Goal: Information Seeking & Learning: Learn about a topic

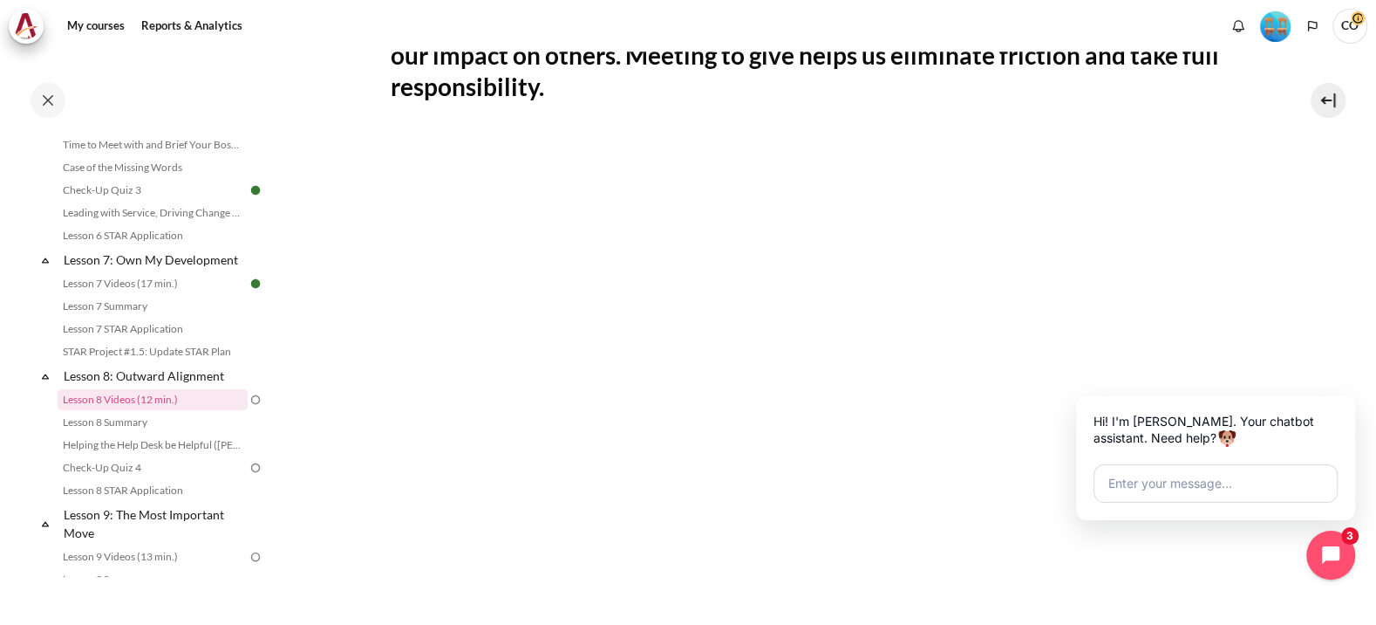
scroll to position [503, 0]
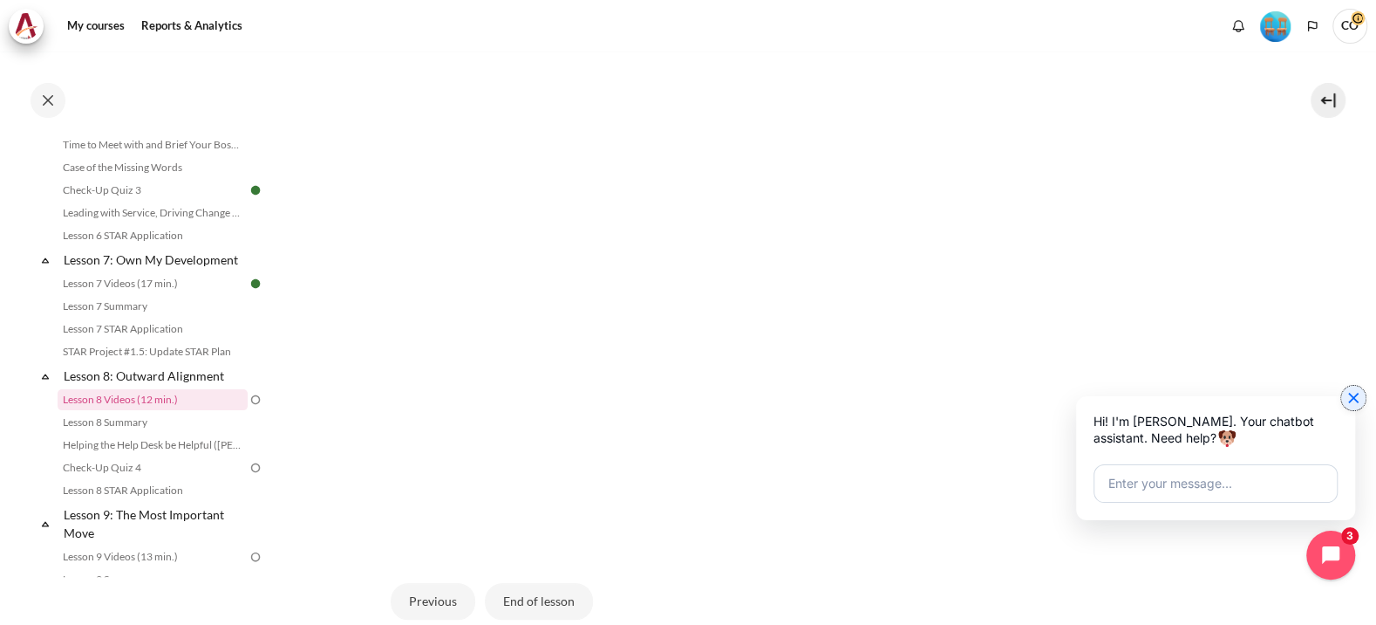
click at [1348, 396] on icon "Close chat widget" at bounding box center [1353, 397] width 17 height 17
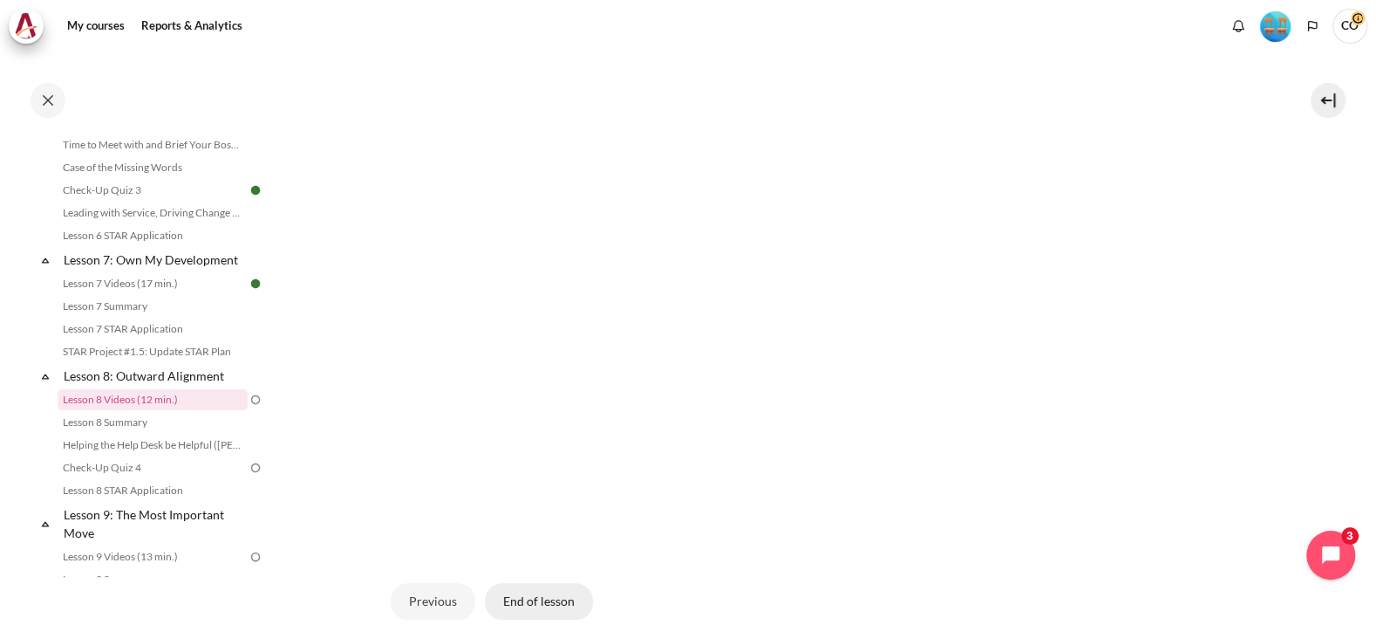
click at [531, 583] on button "End of lesson" at bounding box center [539, 601] width 108 height 37
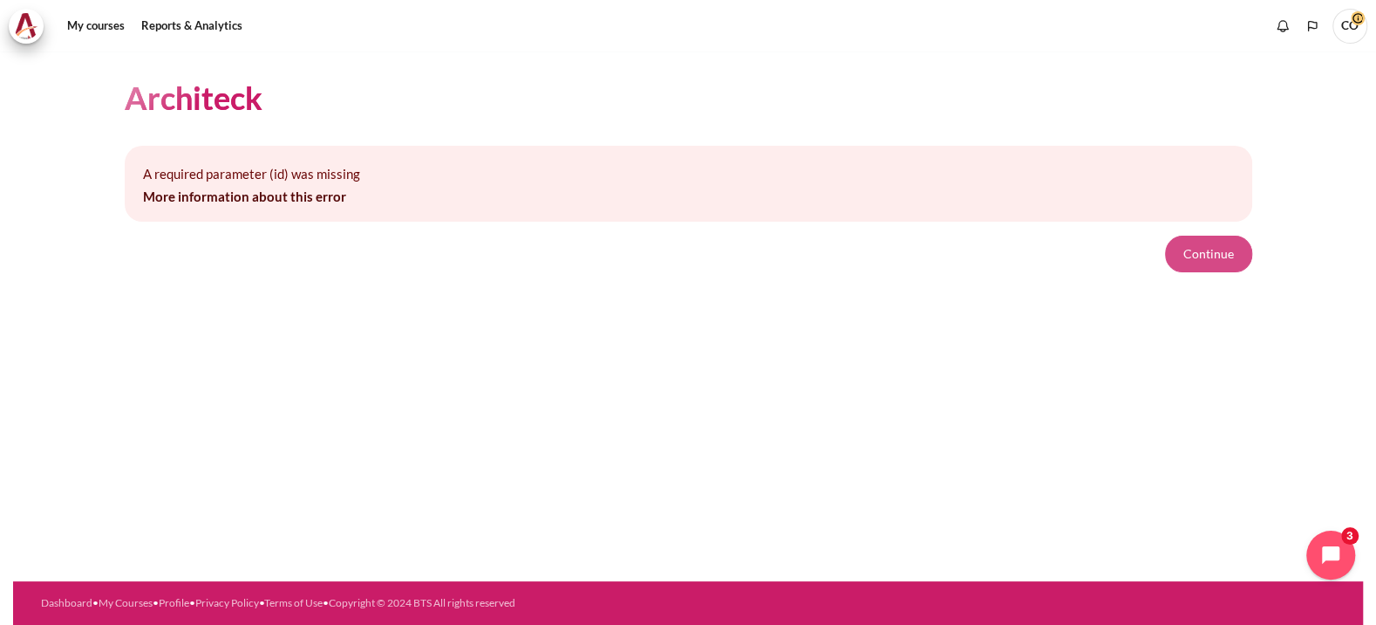
click at [1243, 235] on button "Continue" at bounding box center [1208, 253] width 87 height 37
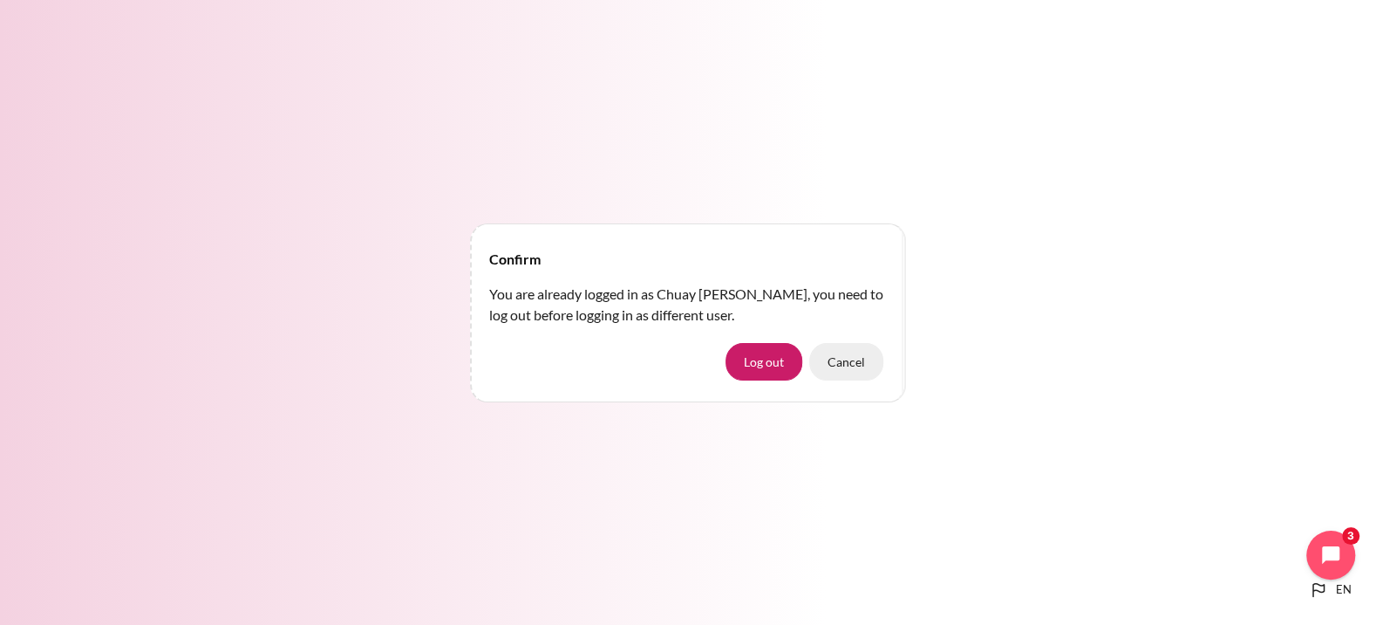
click at [850, 358] on button "Cancel" at bounding box center [846, 361] width 74 height 37
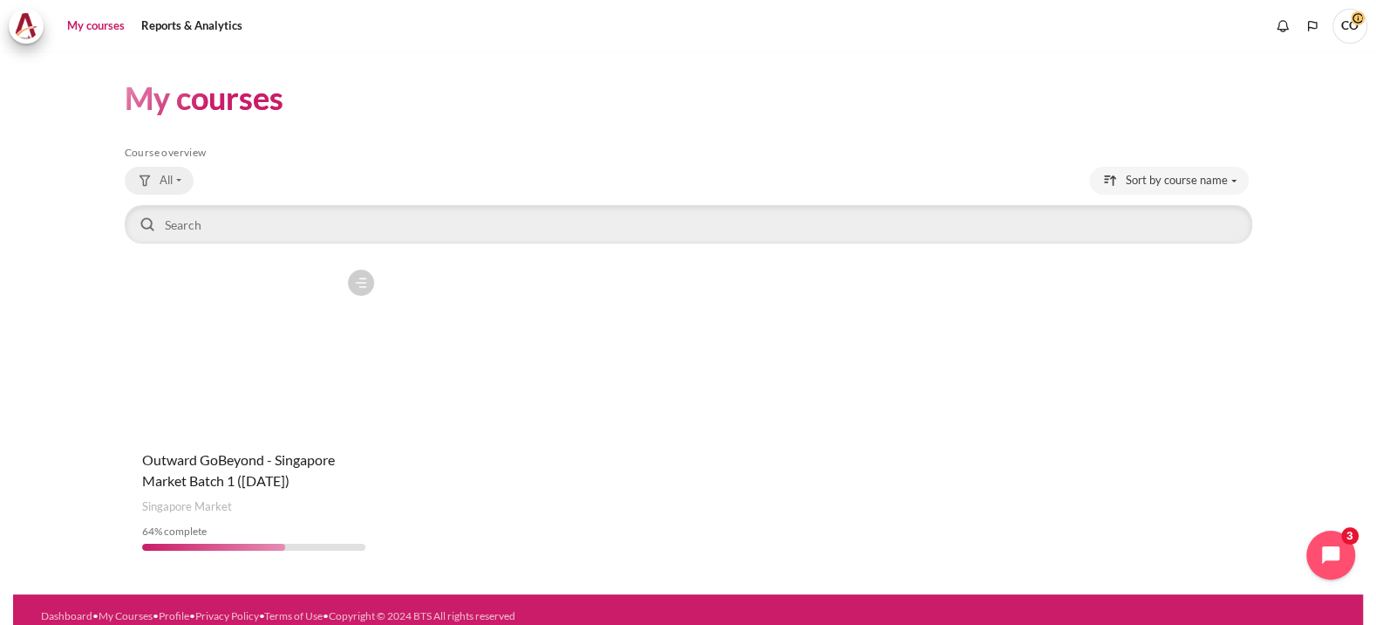
click at [182, 167] on button "All" at bounding box center [159, 181] width 69 height 28
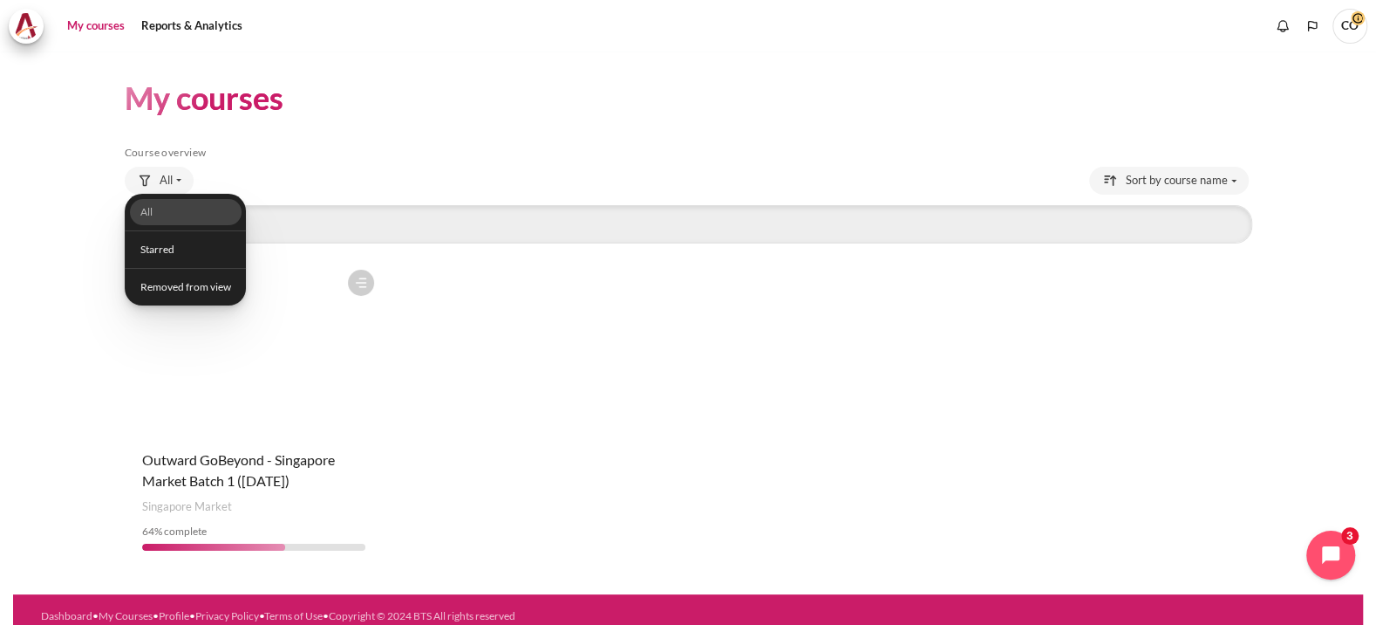
click at [225, 461] on div "Course is starred Actions for course Outward GoBeyond - [GEOGRAPHIC_DATA] Marke…" at bounding box center [254, 413] width 258 height 304
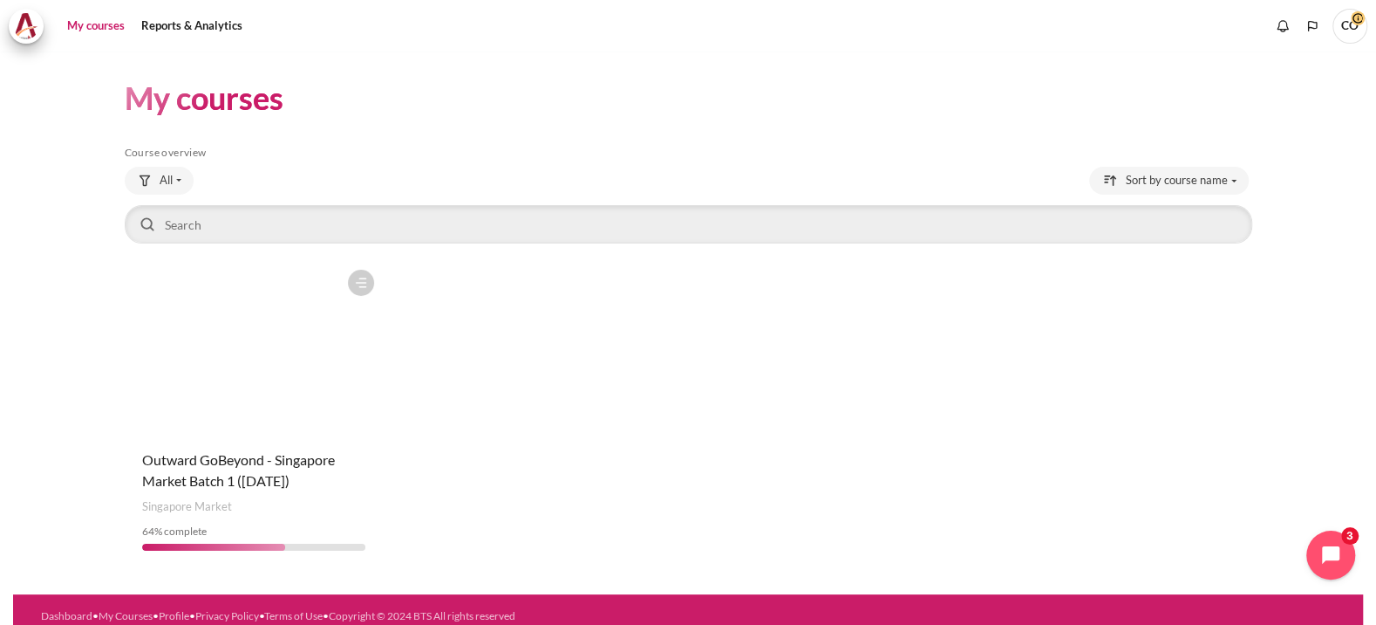
click at [226, 543] on div "Content" at bounding box center [213, 546] width 143 height 7
click at [270, 400] on figure "Content" at bounding box center [254, 348] width 258 height 174
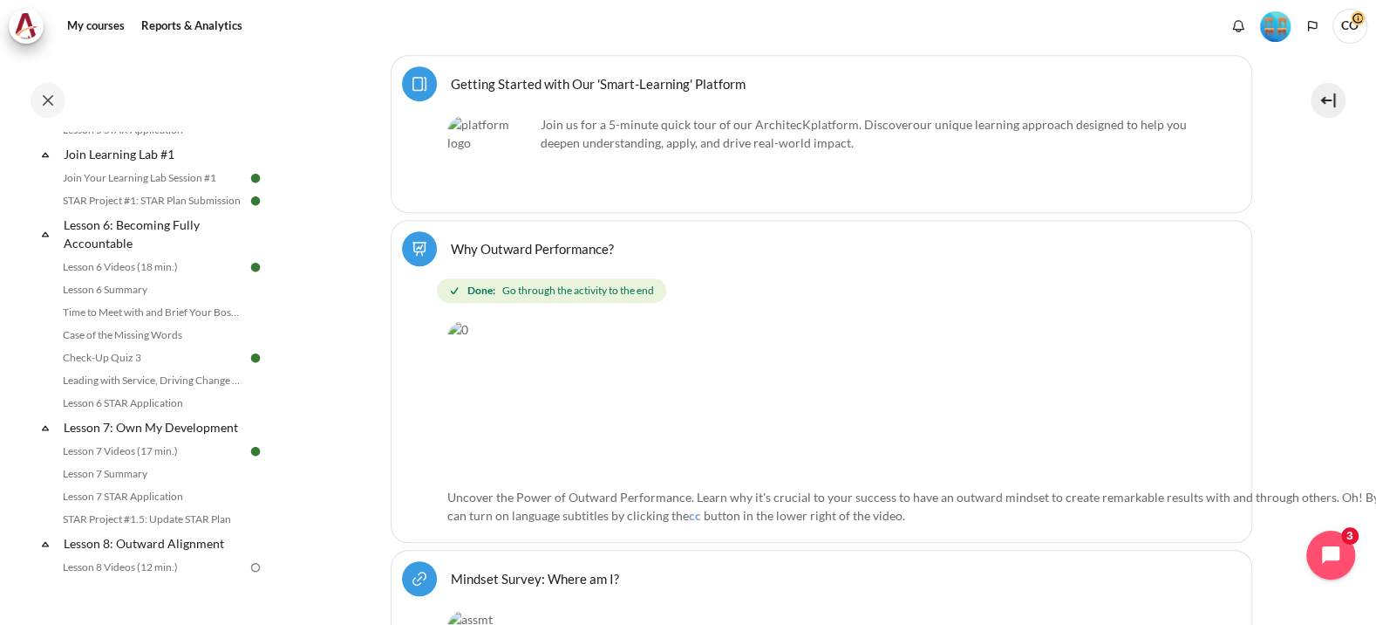
scroll to position [1026, 0]
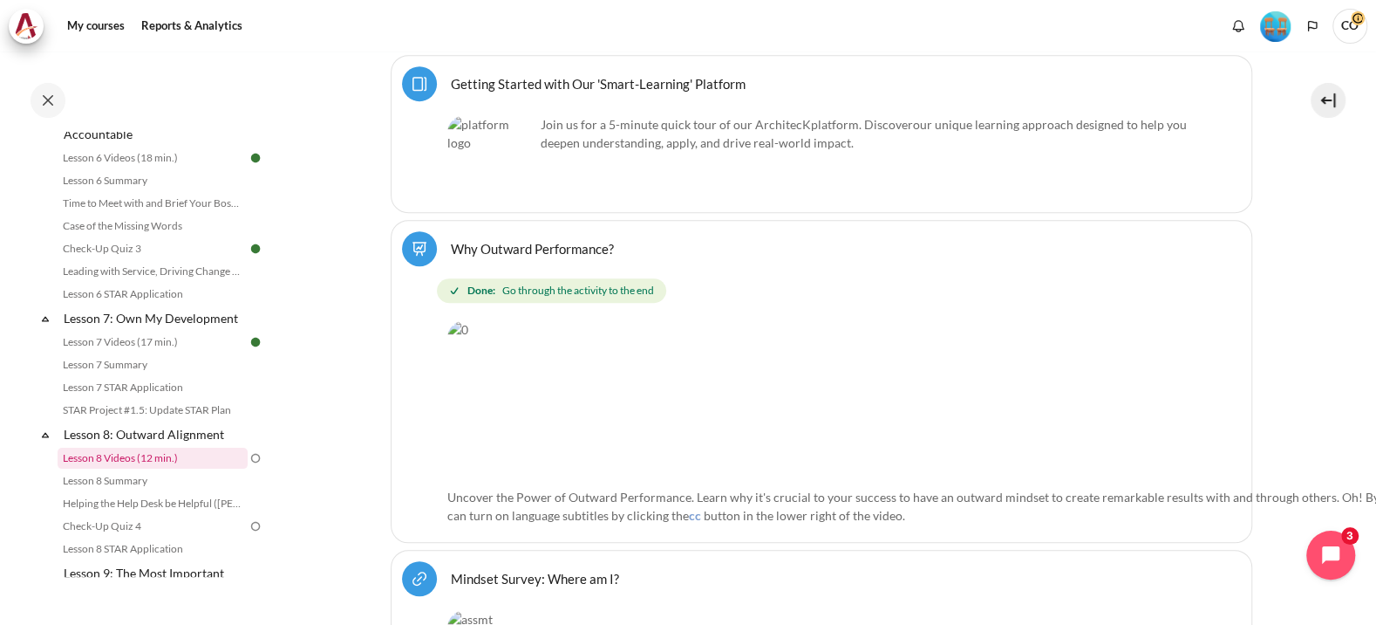
click at [149, 447] on link "Lesson 8 Videos (12 min.)" at bounding box center [153, 457] width 190 height 21
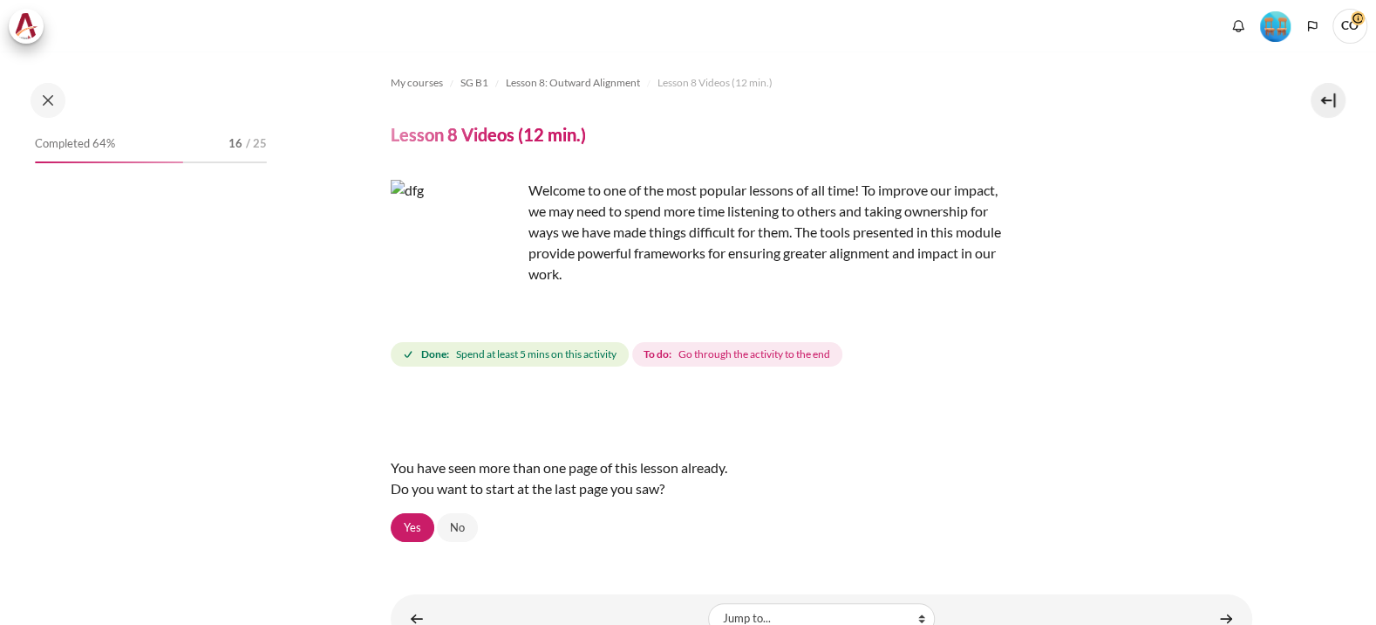
scroll to position [1084, 0]
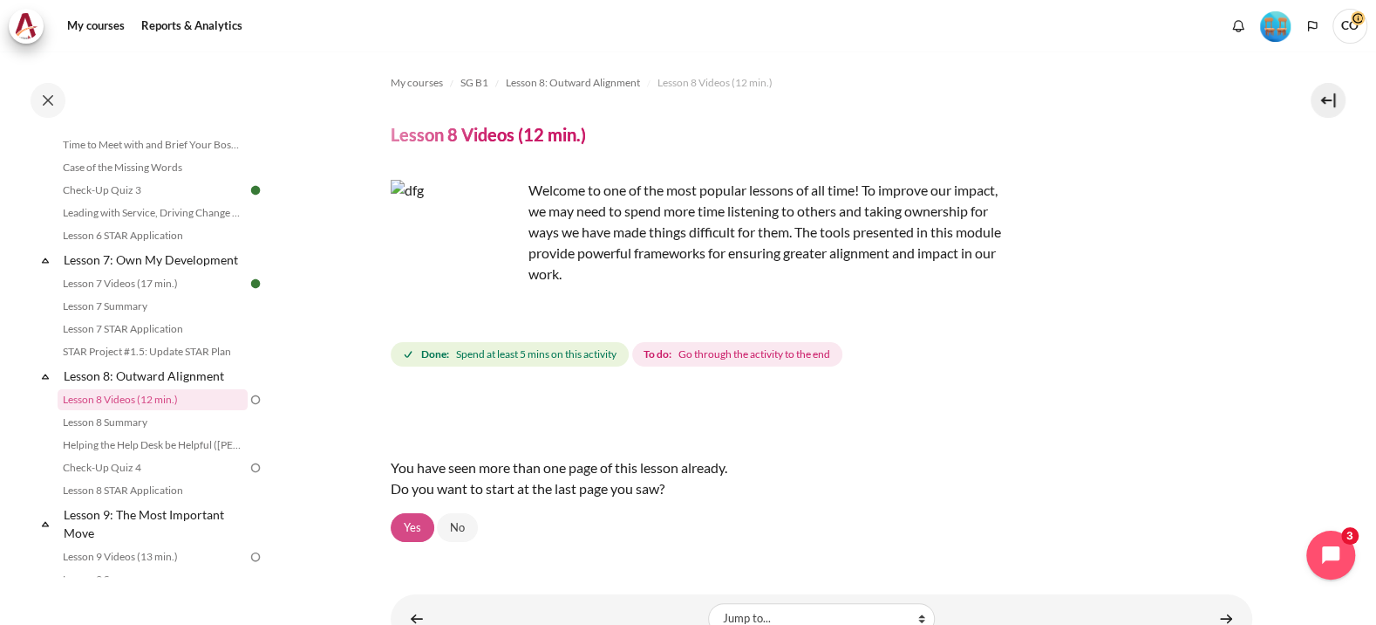
click at [423, 513] on link "Yes" at bounding box center [413, 528] width 44 height 30
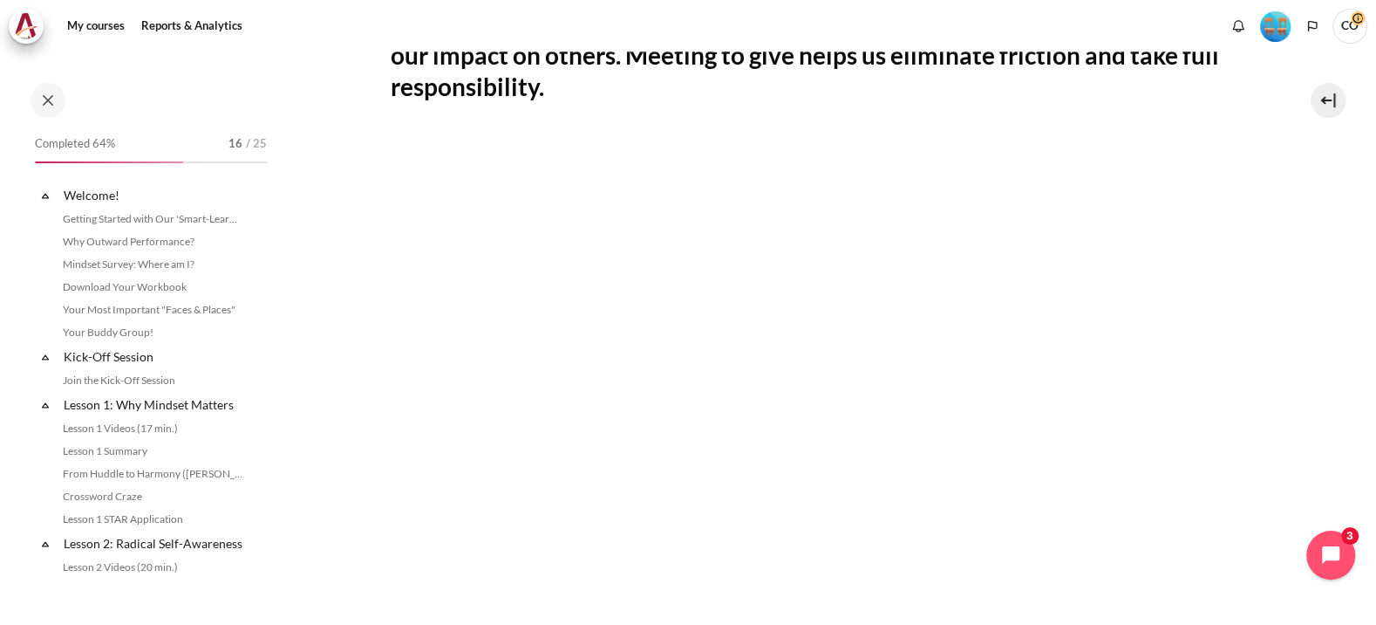
scroll to position [1084, 0]
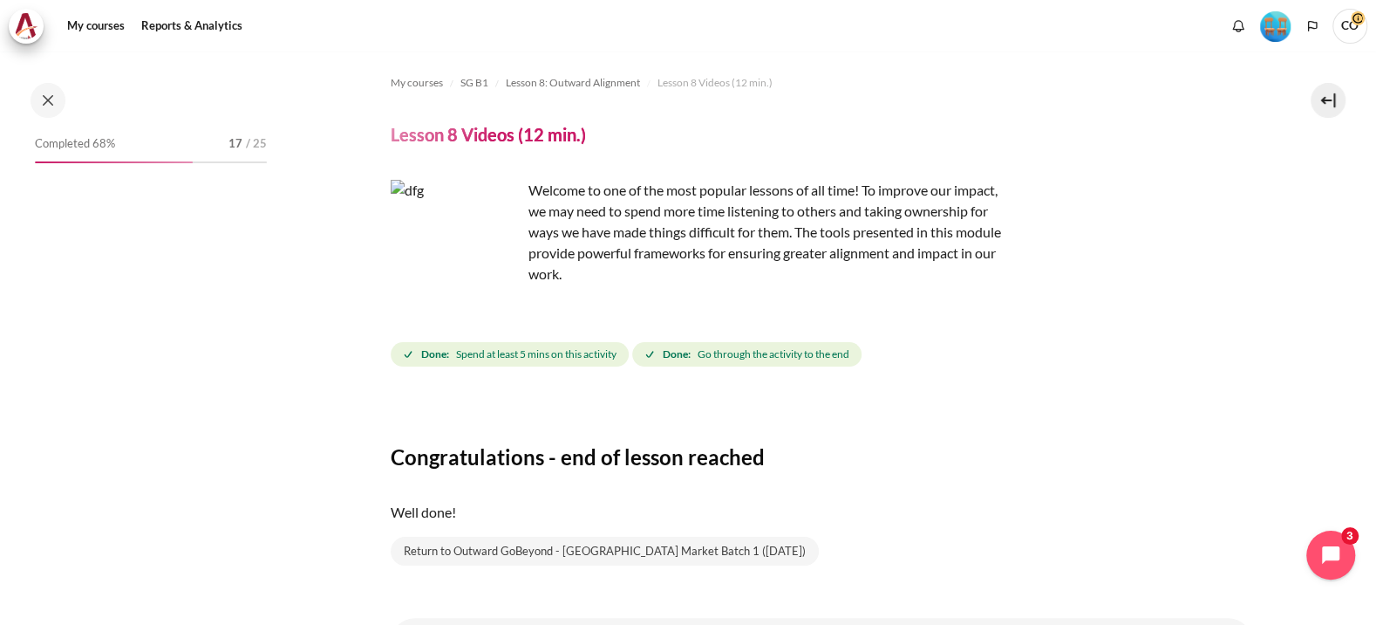
scroll to position [1084, 0]
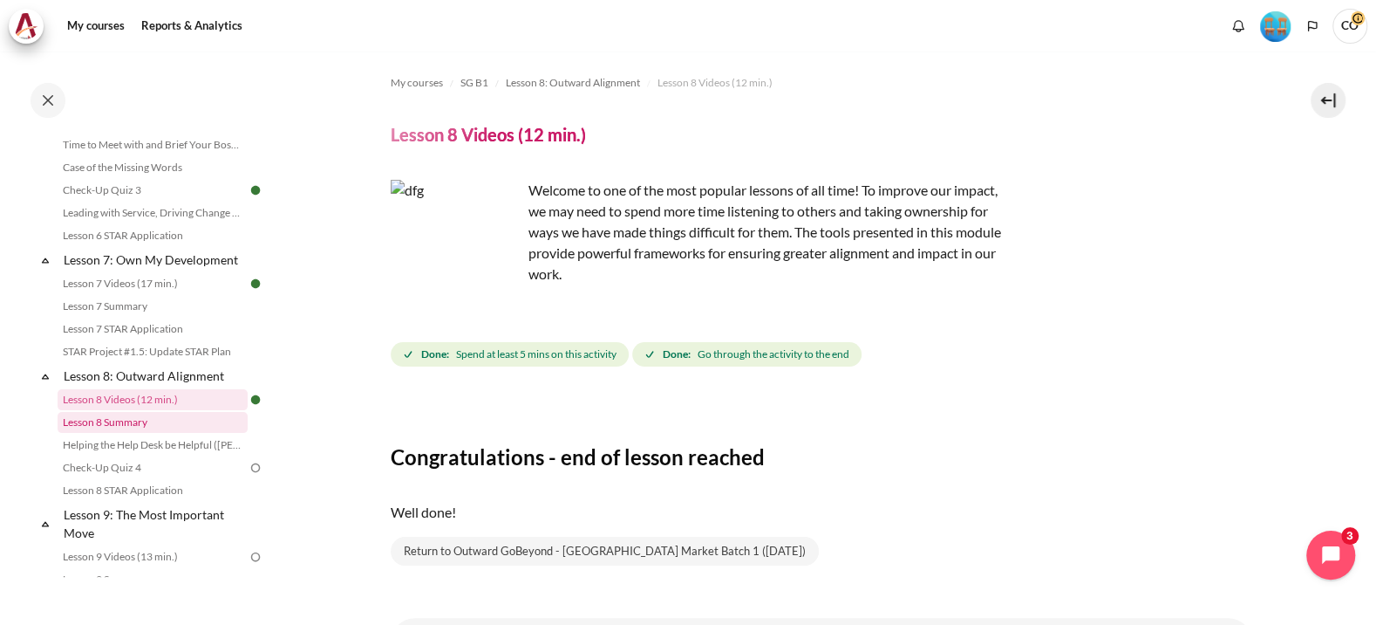
click at [137, 412] on link "Lesson 8 Summary" at bounding box center [153, 422] width 190 height 21
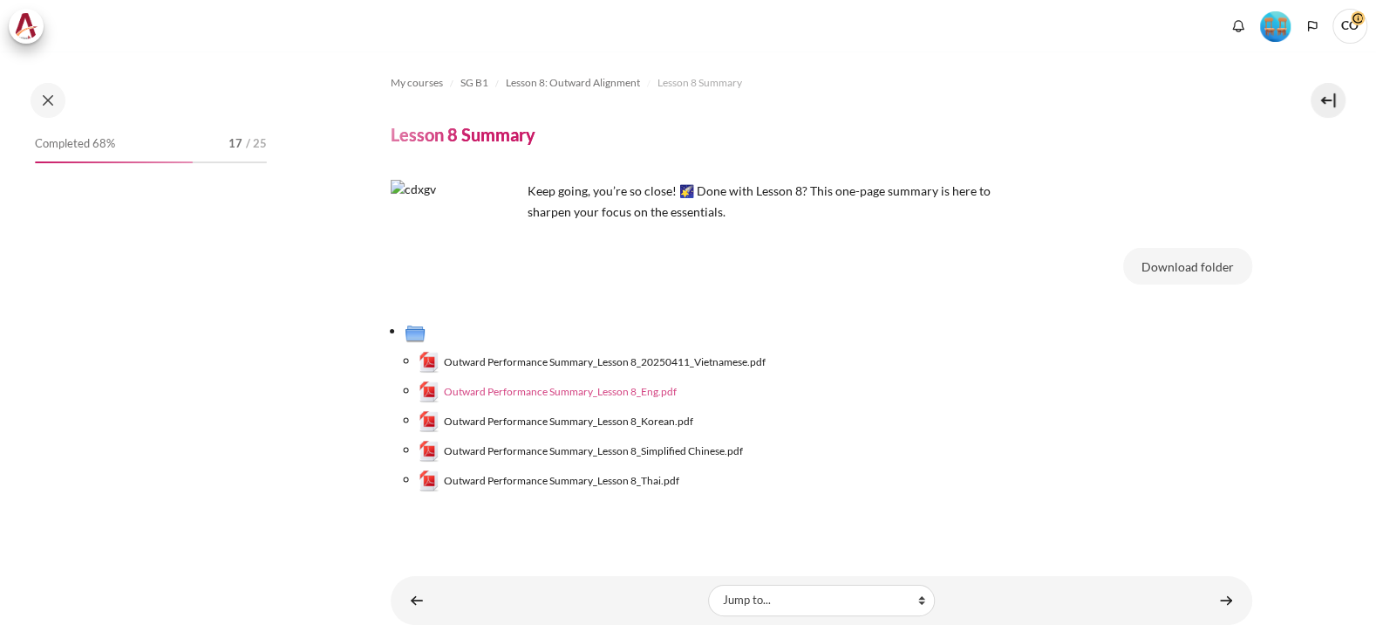
scroll to position [1105, 0]
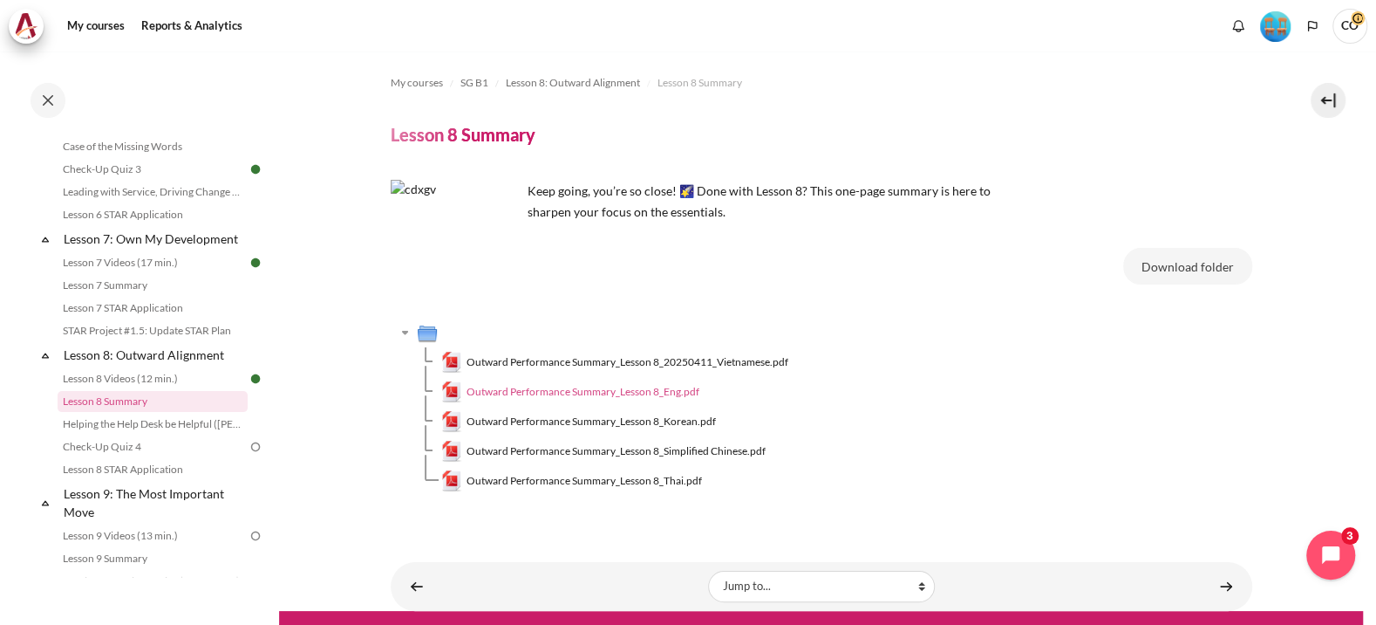
click at [556, 384] on span "Outward Performance Summary_Lesson 8_Eng.pdf" at bounding box center [583, 392] width 233 height 16
click at [165, 413] on link "Helping the Help Desk be Helpful ([PERSON_NAME]'s Story)" at bounding box center [153, 423] width 190 height 21
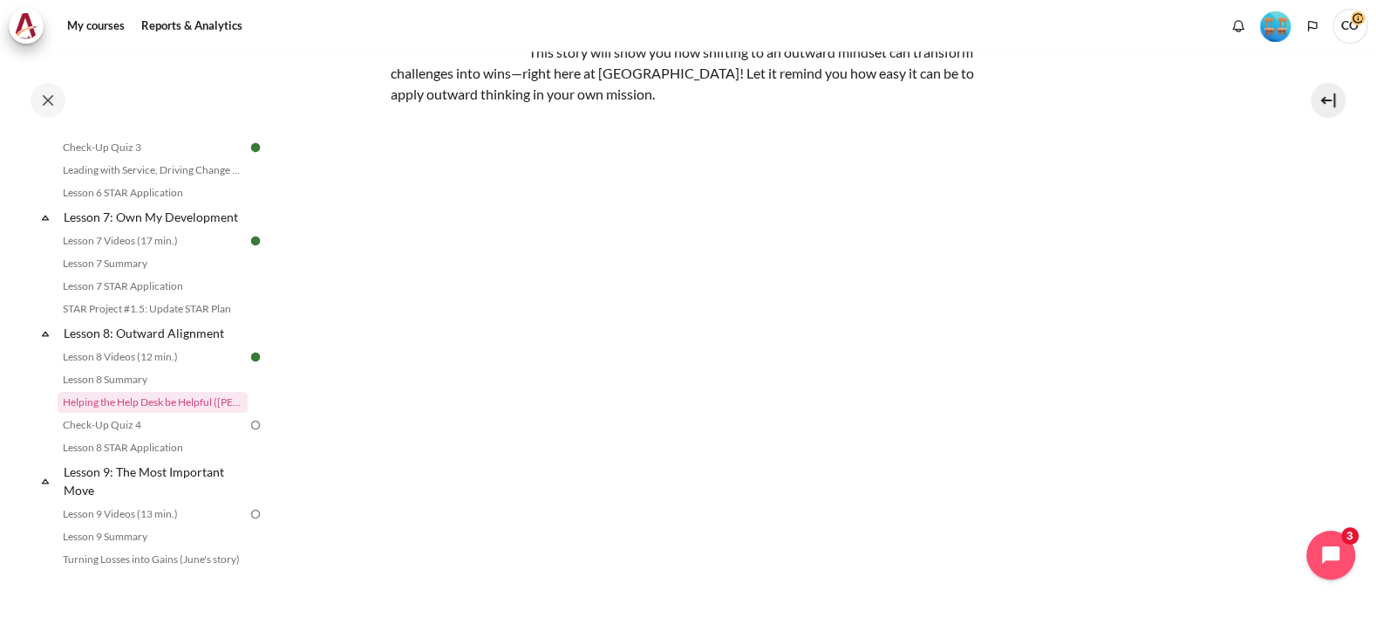
scroll to position [249, 0]
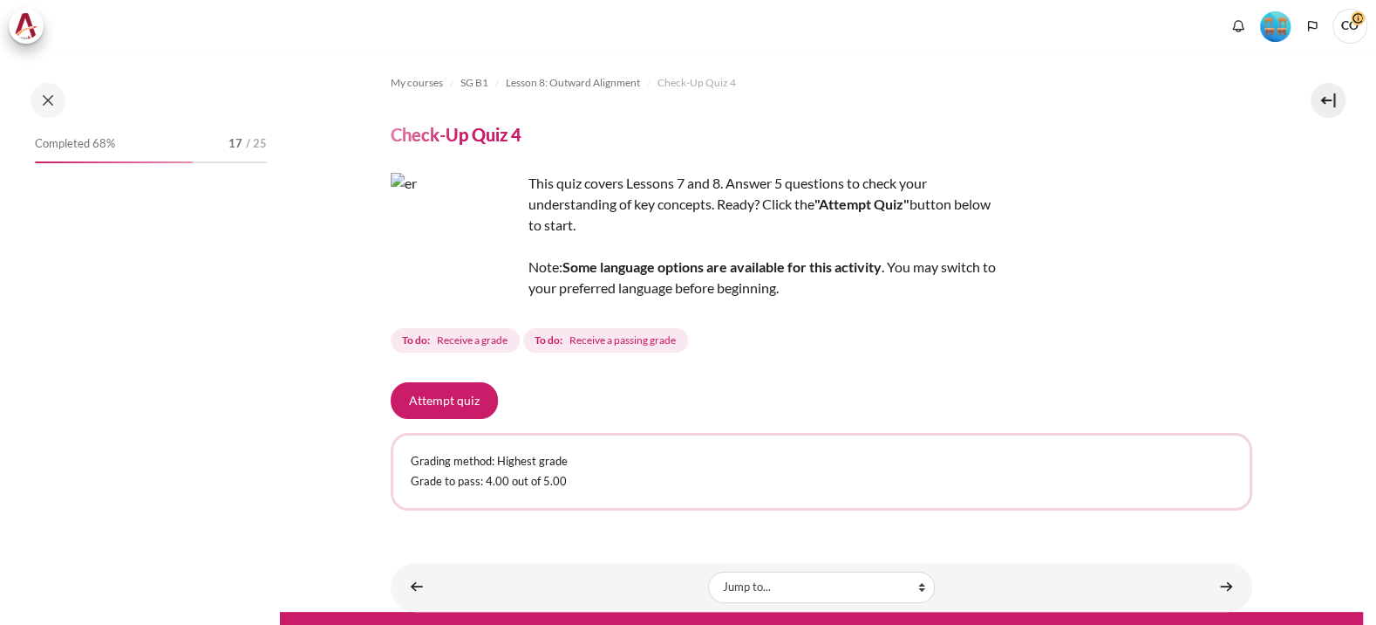
scroll to position [1149, 0]
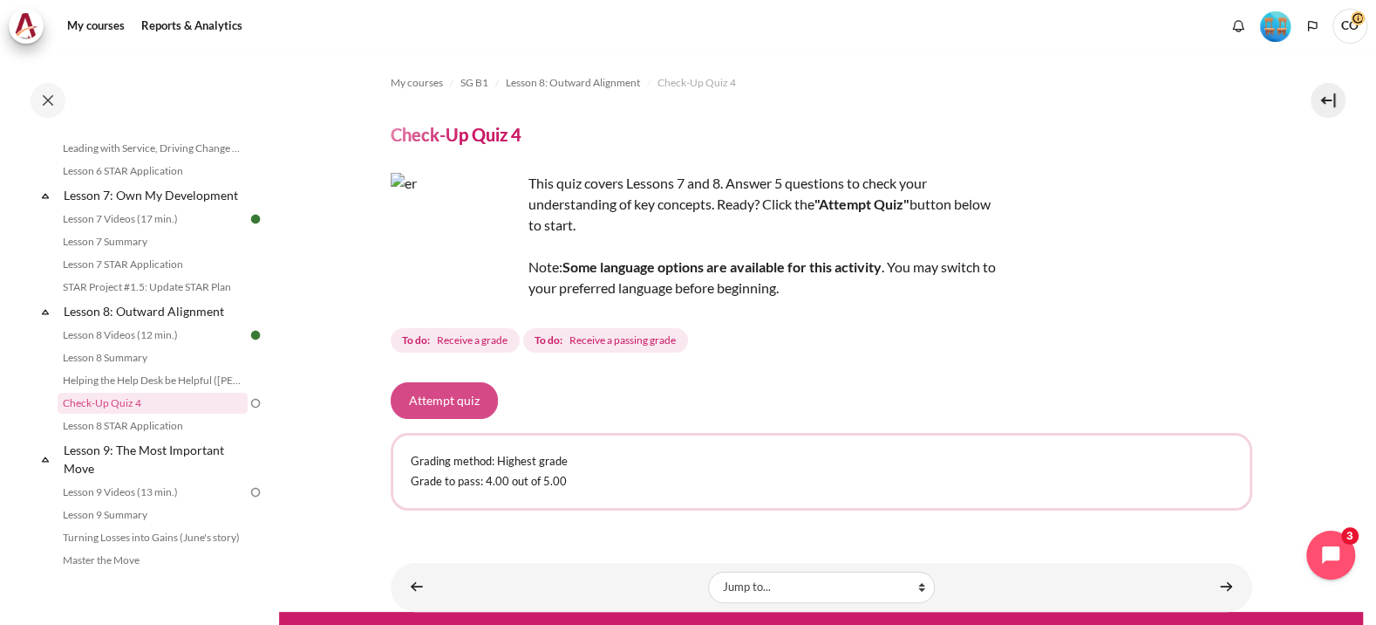
click at [443, 382] on button "Attempt quiz" at bounding box center [444, 400] width 107 height 37
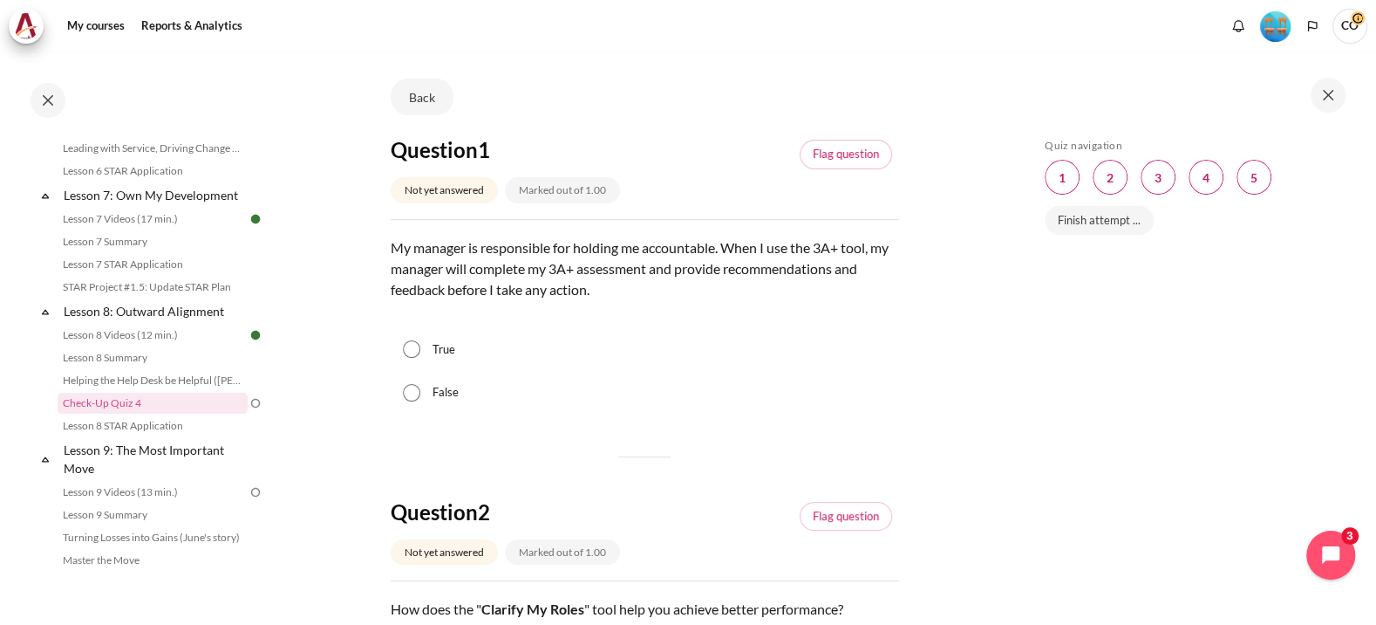
scroll to position [218, 0]
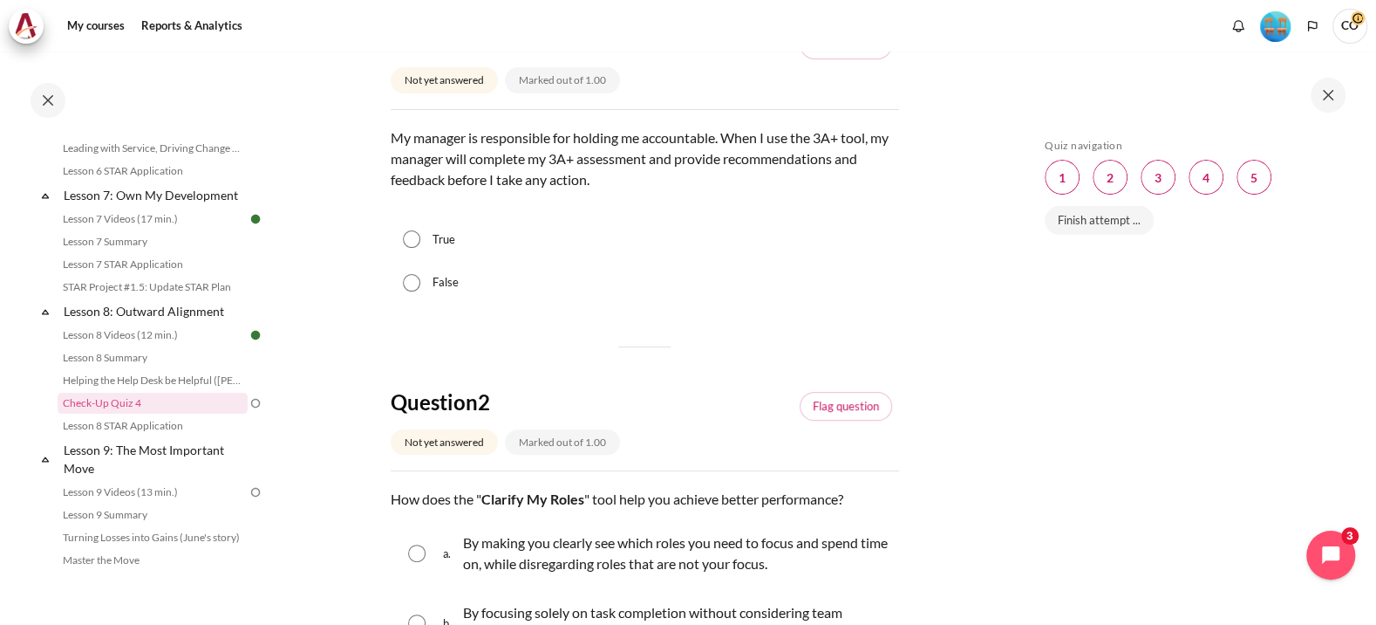
click at [413, 230] on input "True" at bounding box center [411, 238] width 17 height 17
radio input "true"
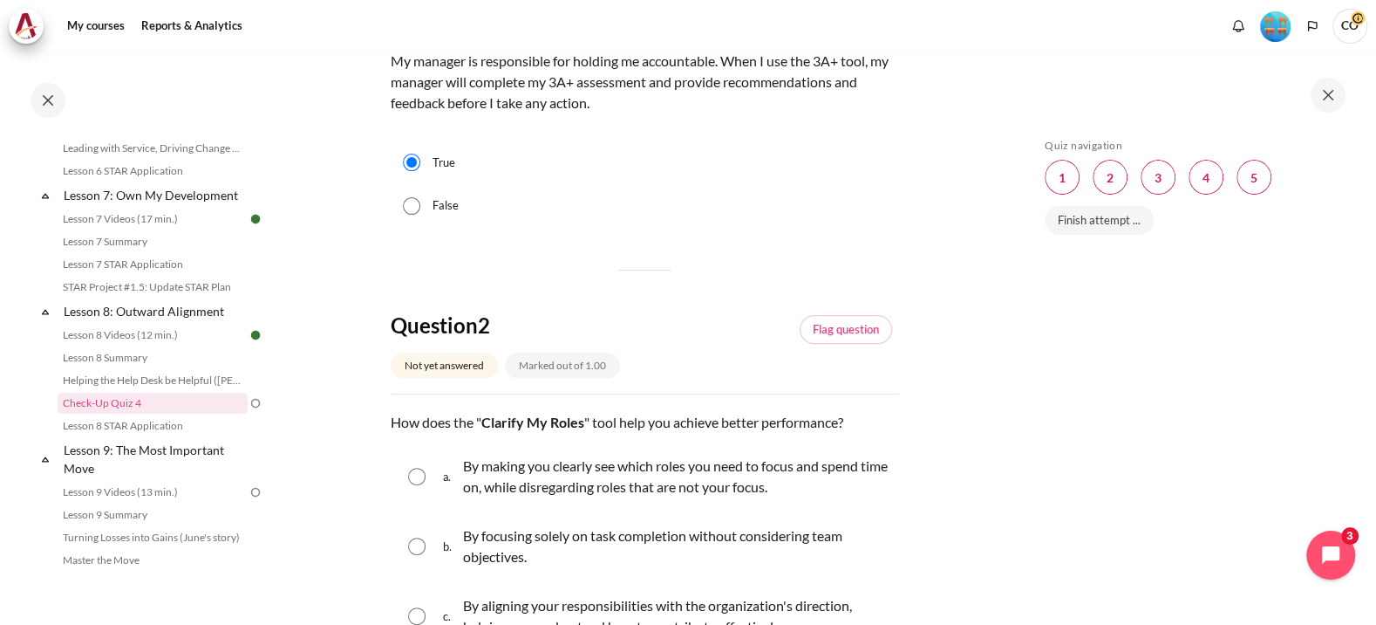
scroll to position [327, 0]
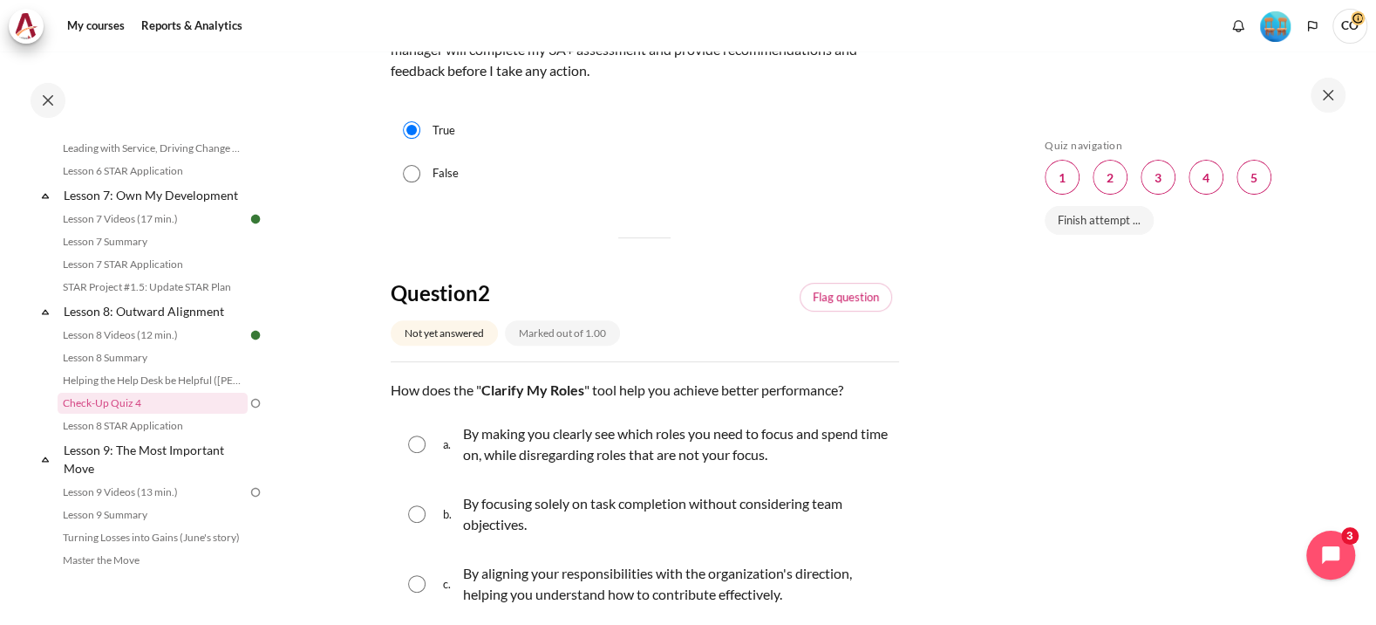
click at [513, 563] on p "By aligning your responsibilities with the organization's direction, helping yo…" at bounding box center [676, 584] width 427 height 42
radio input "true"
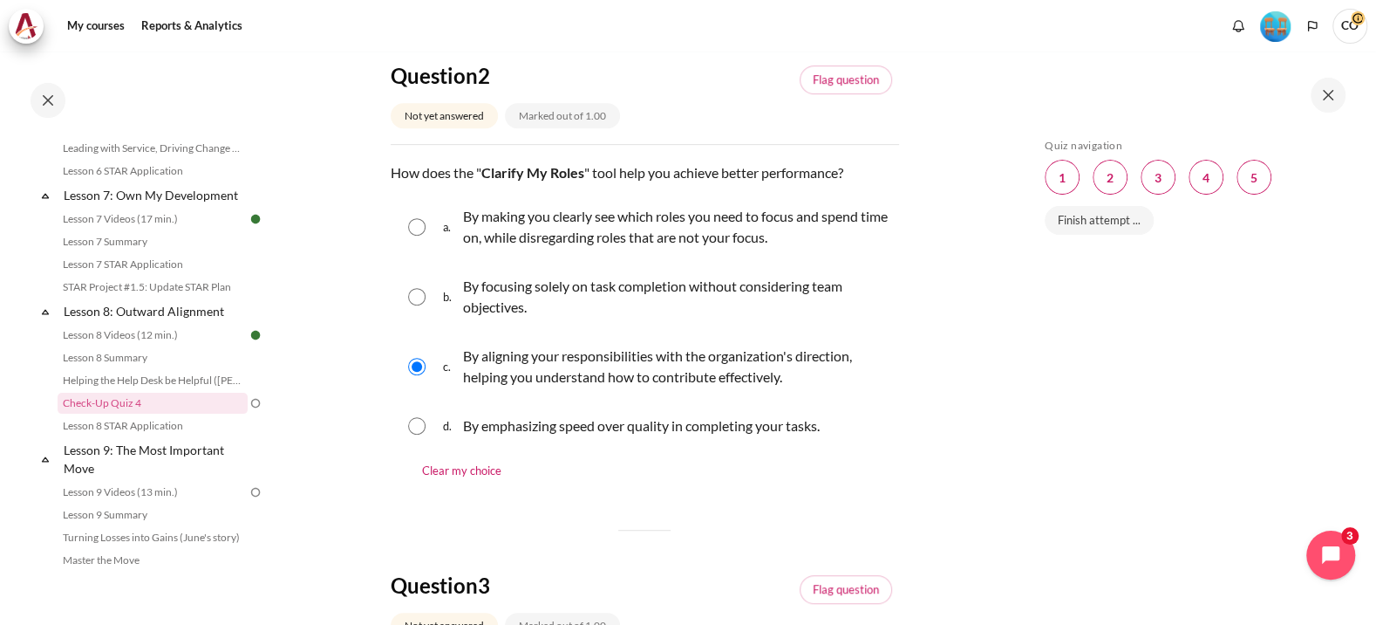
scroll to position [654, 0]
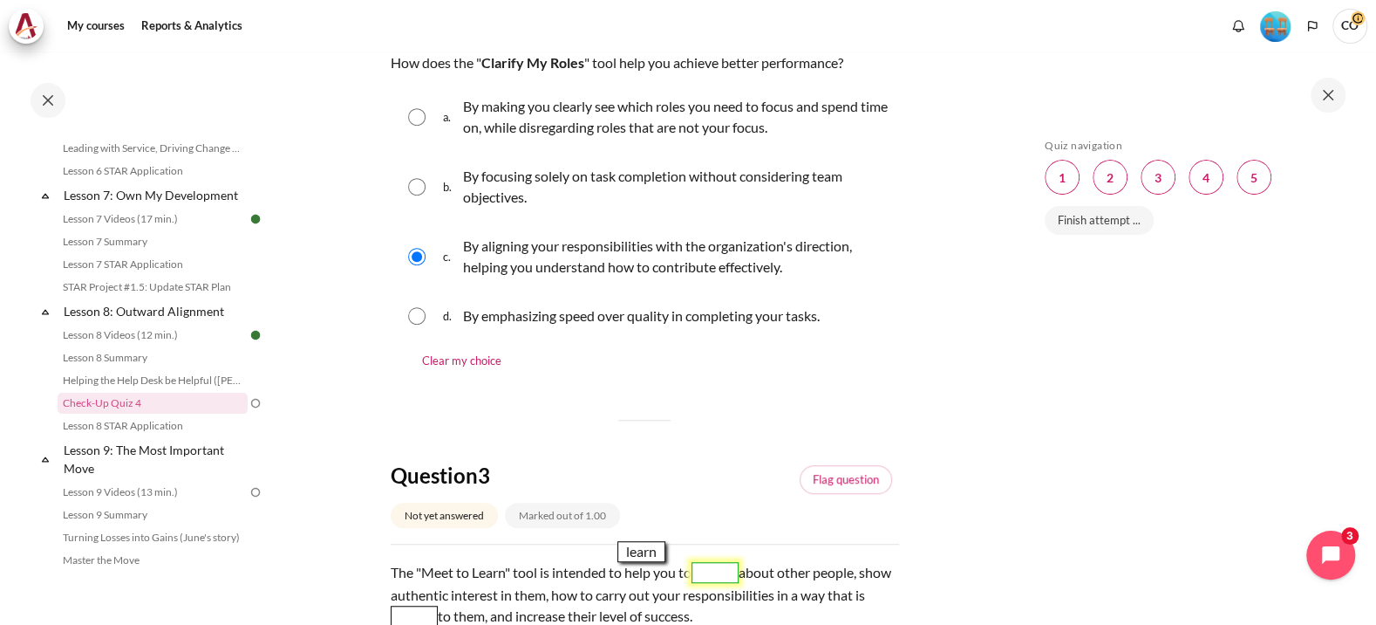
drag, startPoint x: 468, startPoint y: 426, endPoint x: 646, endPoint y: 342, distance: 196.6
click at [646, 541] on span "learn" at bounding box center [642, 551] width 48 height 21
drag, startPoint x: 511, startPoint y: 427, endPoint x: 679, endPoint y: 365, distance: 179.4
click at [679, 563] on span "helpful" at bounding box center [681, 573] width 48 height 21
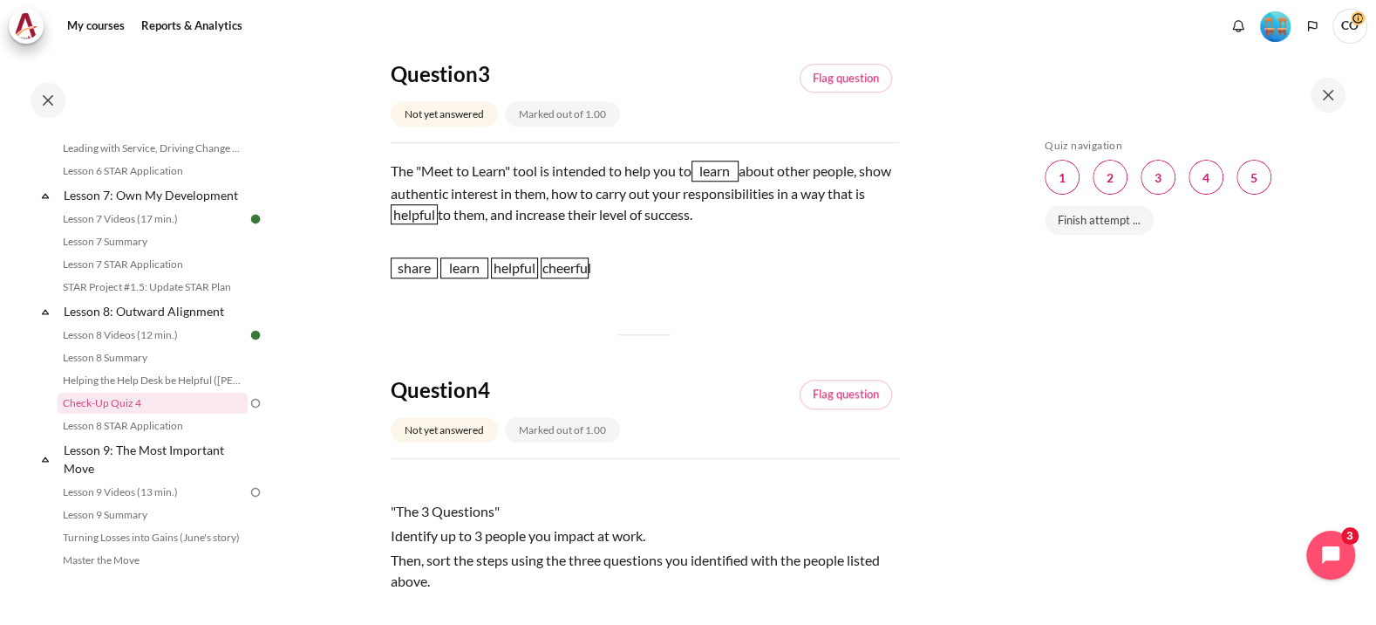
scroll to position [1090, 0]
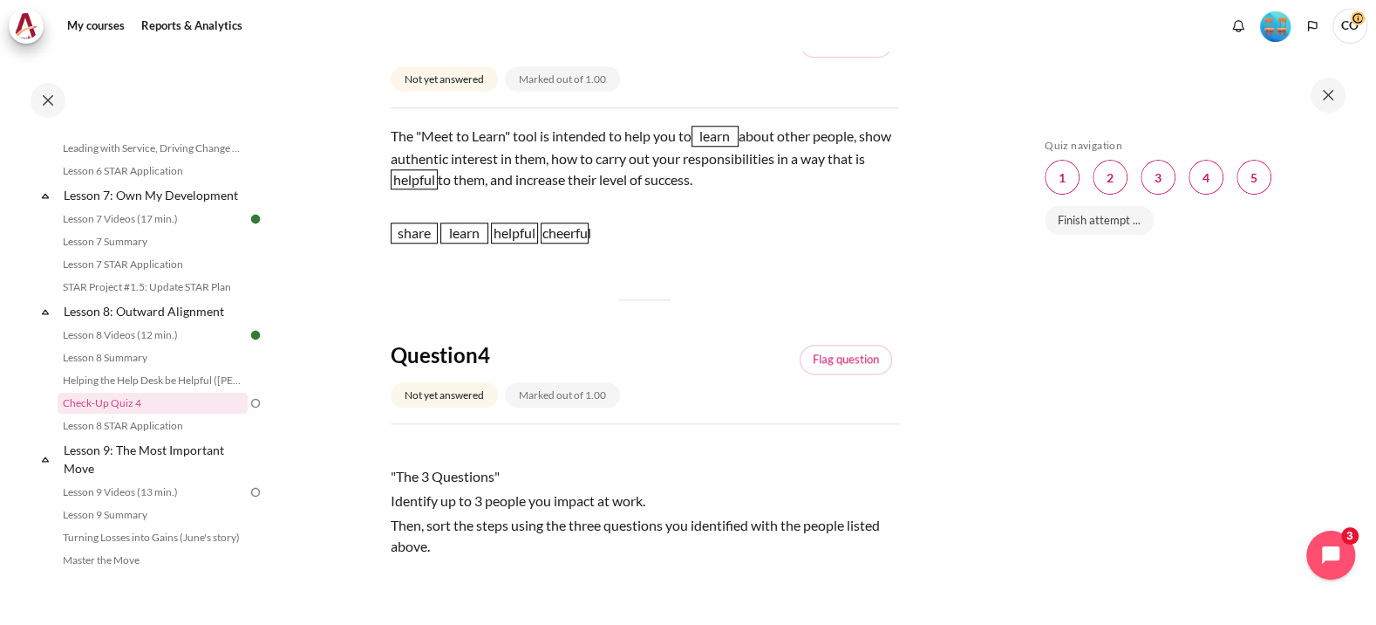
drag, startPoint x: 489, startPoint y: 310, endPoint x: 491, endPoint y: 326, distance: 16.7
select select "1"
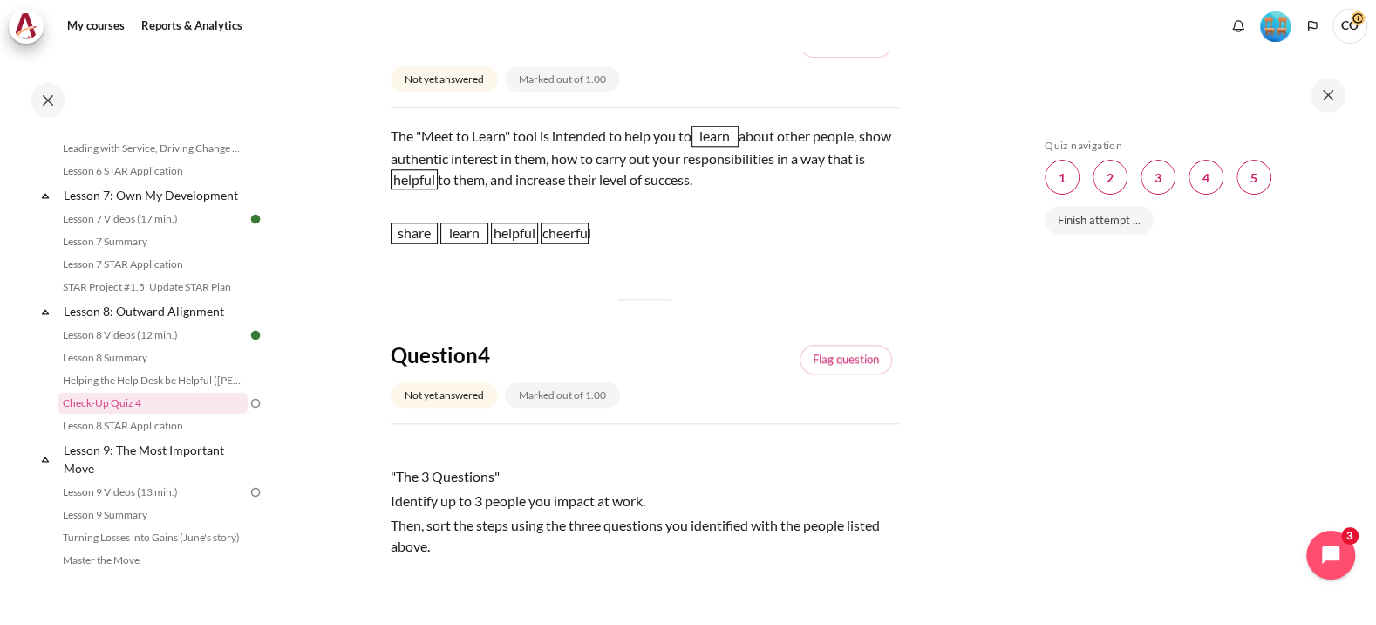
drag, startPoint x: 413, startPoint y: 191, endPoint x: 591, endPoint y: 211, distance: 179.9
click at [591, 441] on div ""The 3 Questions" Identify up to 3 people you impact at work. Then, sort the st…" at bounding box center [645, 531] width 509 height 181
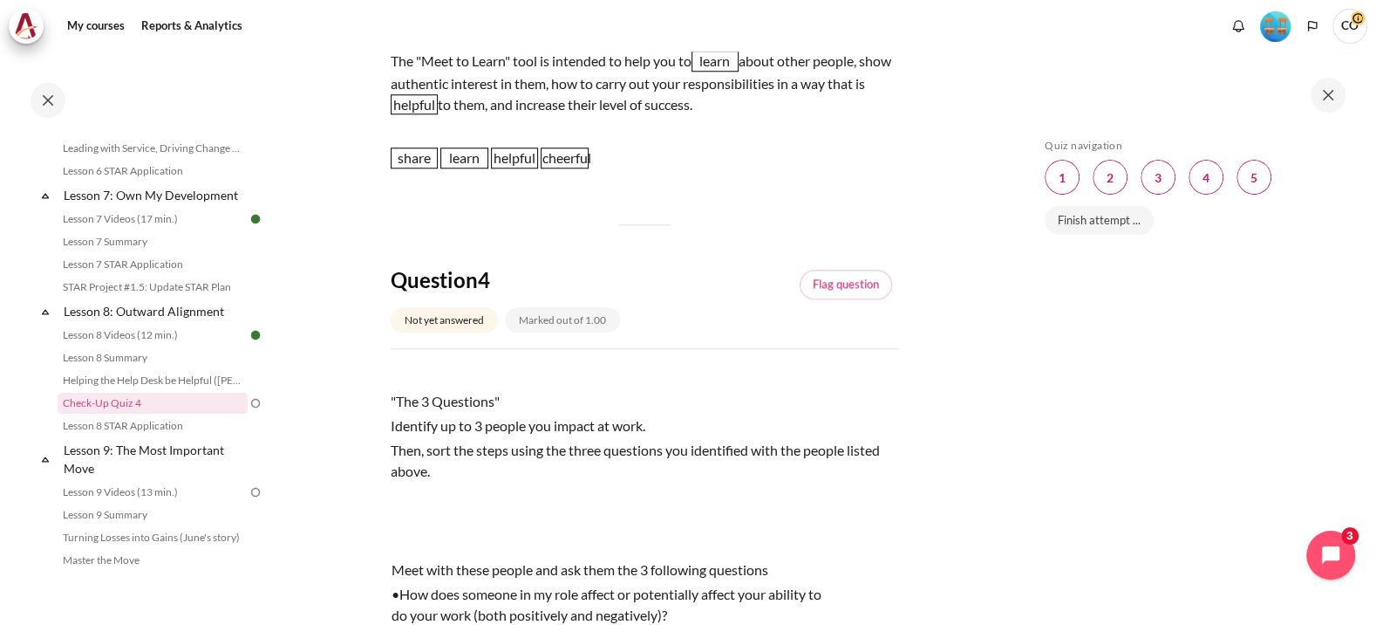
scroll to position [1199, 0]
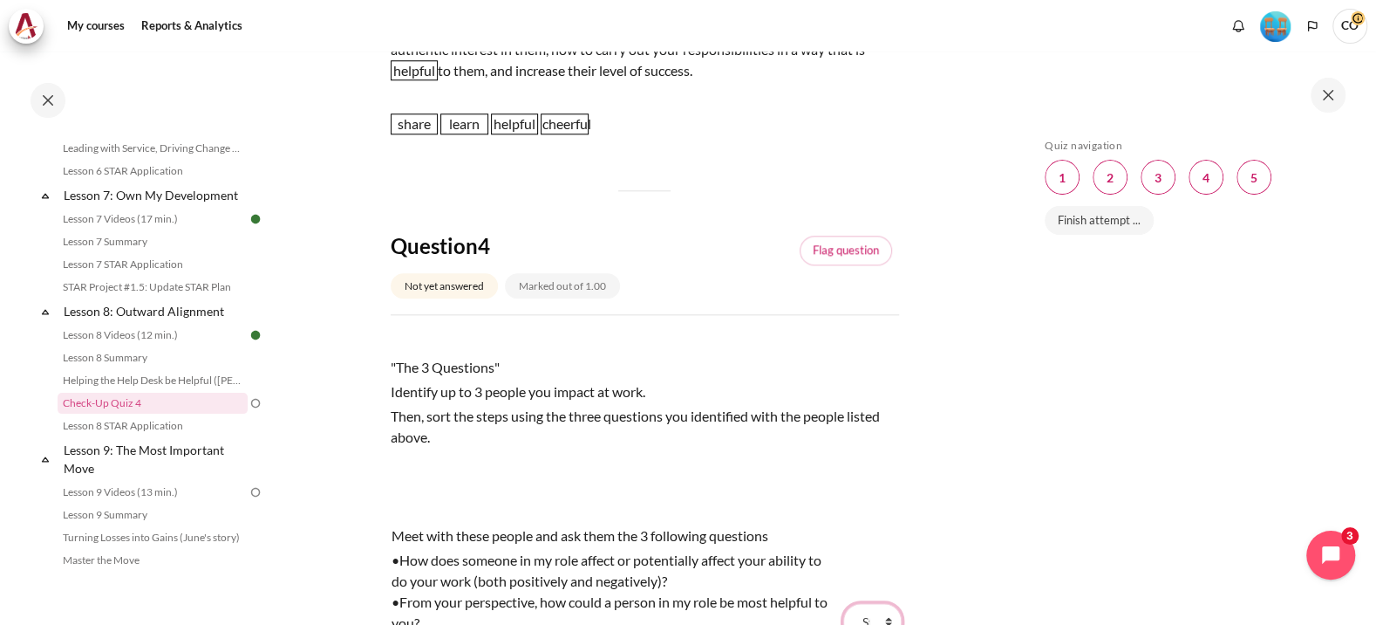
click at [847, 603] on select "Choose... Step 1 Step 3 Step 2" at bounding box center [872, 621] width 58 height 37
click at [843, 603] on select "Choose... Step 1 Step 3 Step 2" at bounding box center [872, 621] width 58 height 37
select select "3"
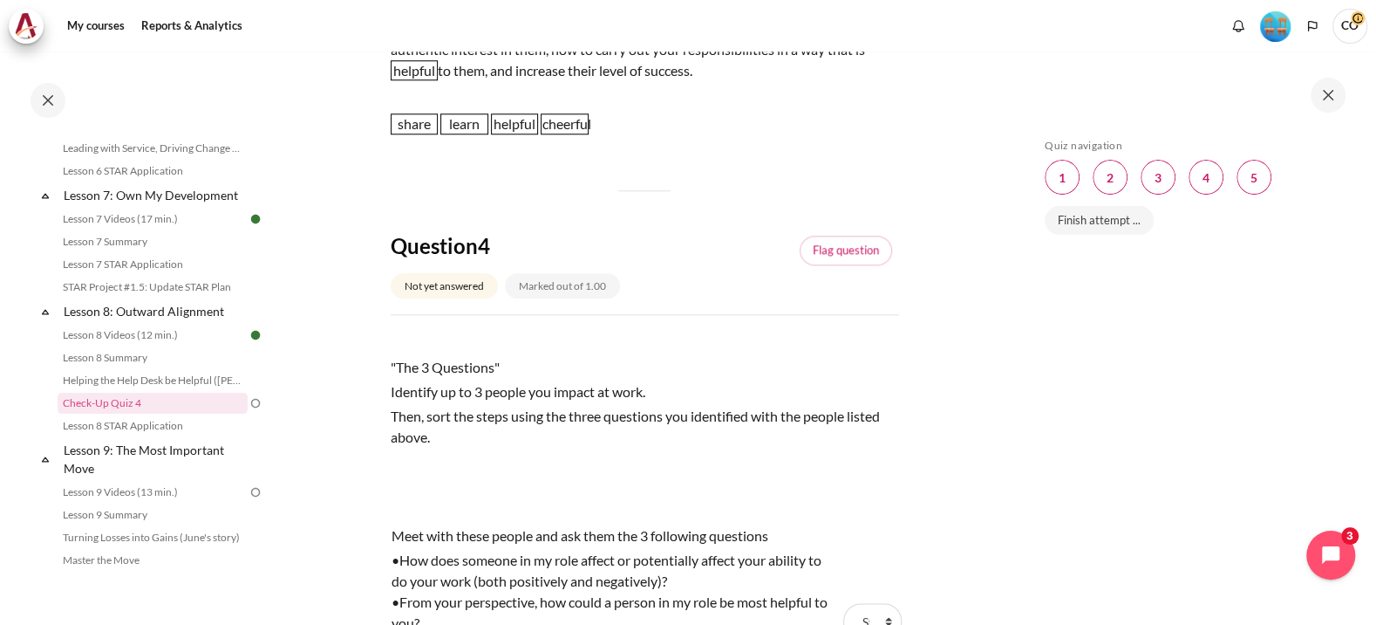
select select "2"
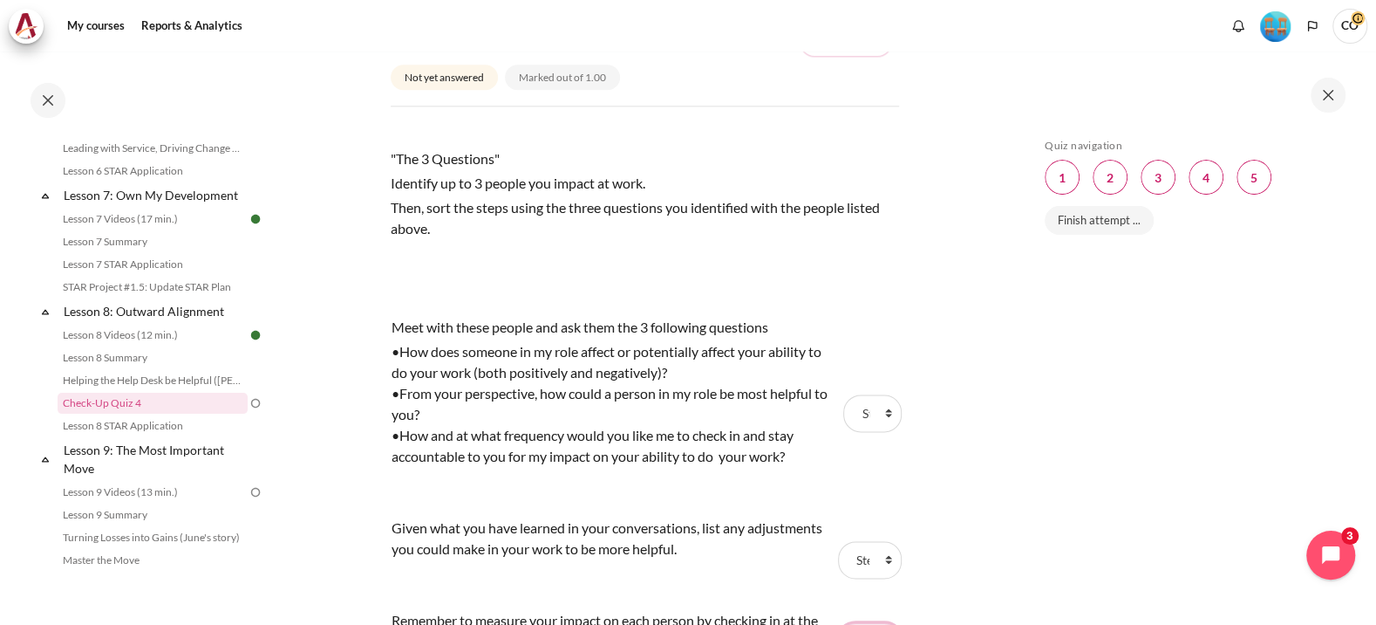
scroll to position [1416, 0]
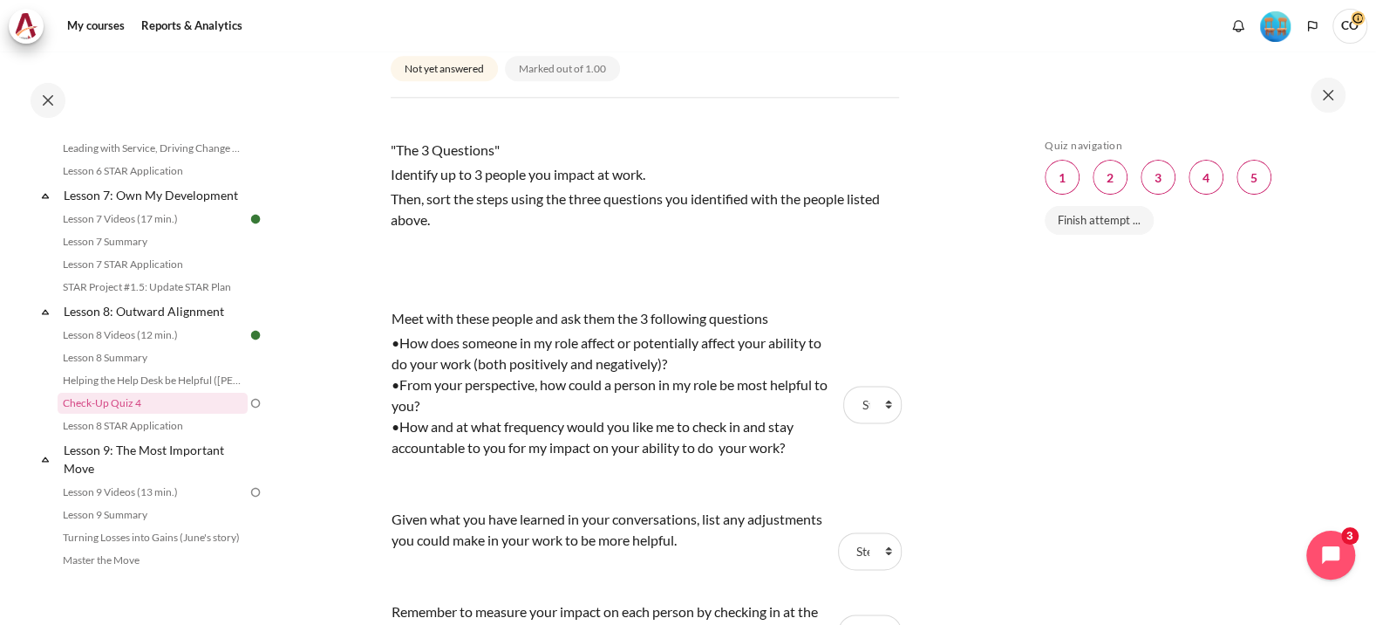
radio input "true"
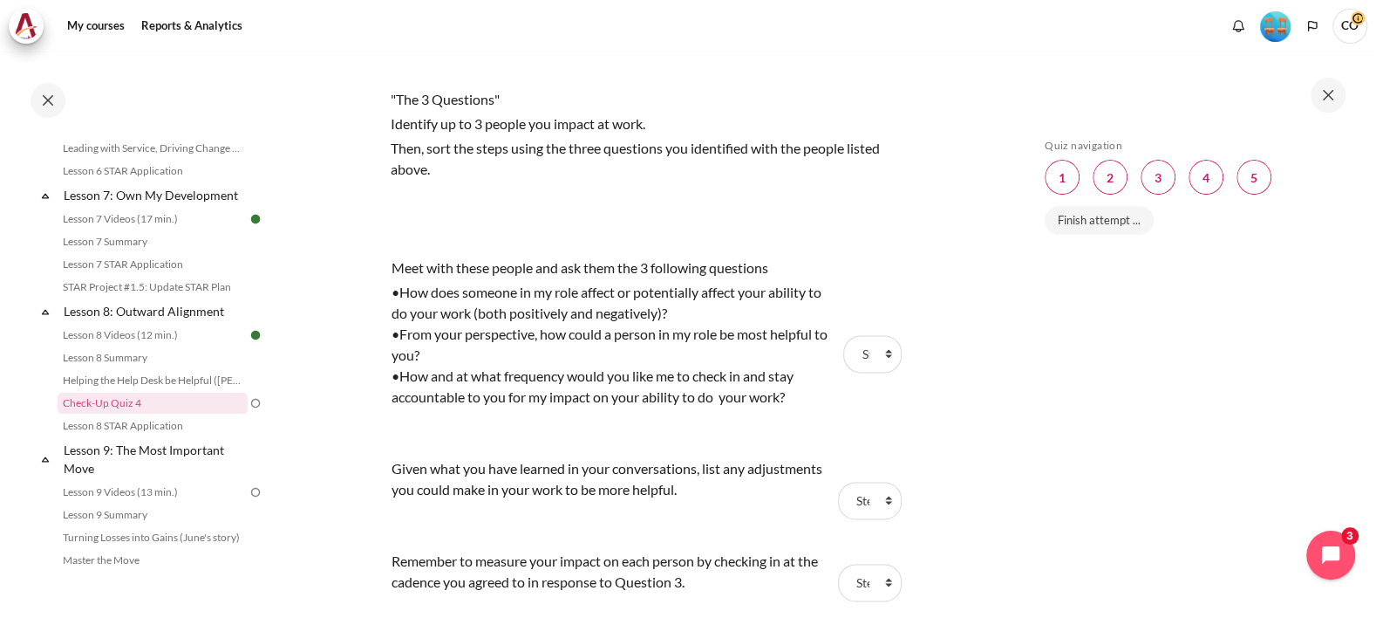
scroll to position [1492, 0]
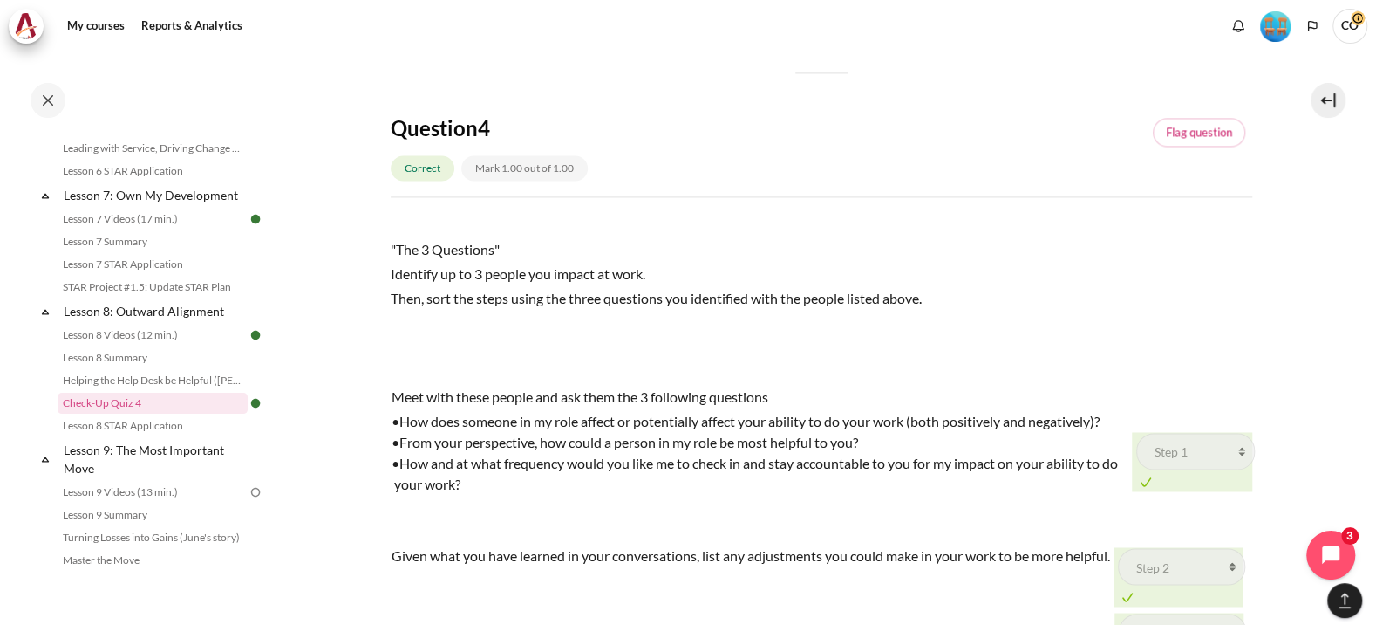
scroll to position [2549, 0]
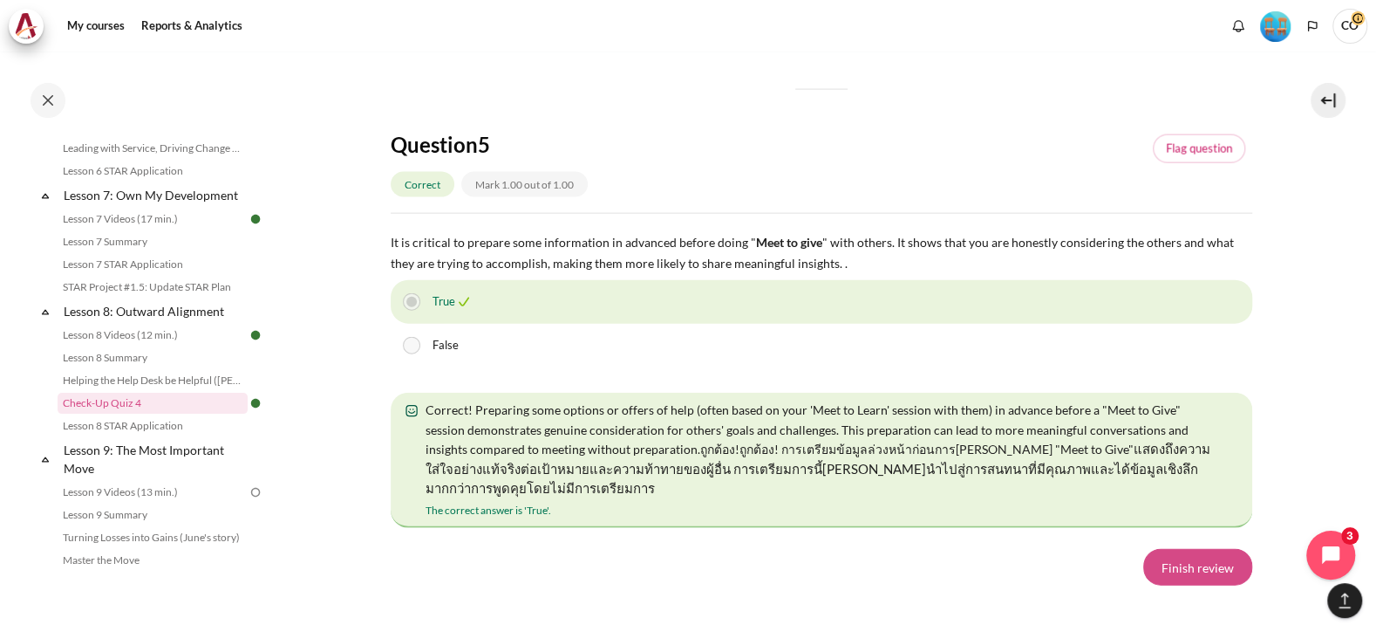
click at [1170, 549] on link "Finish review" at bounding box center [1197, 567] width 109 height 37
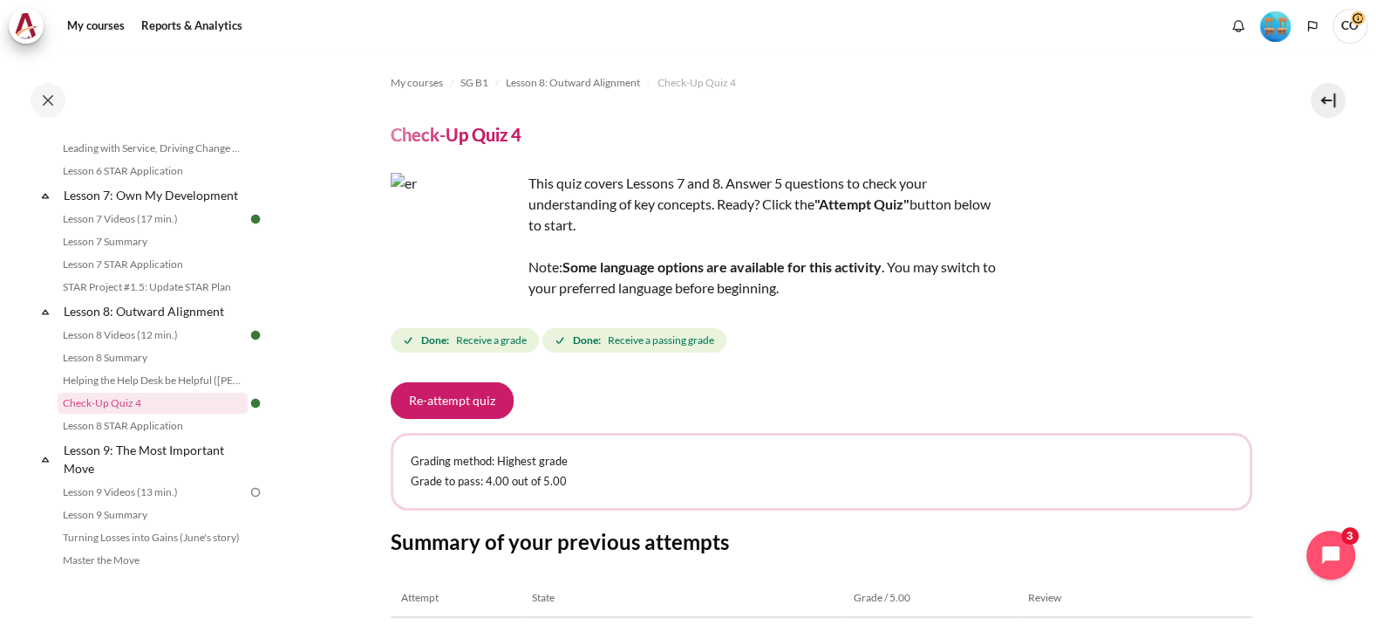
scroll to position [105, 0]
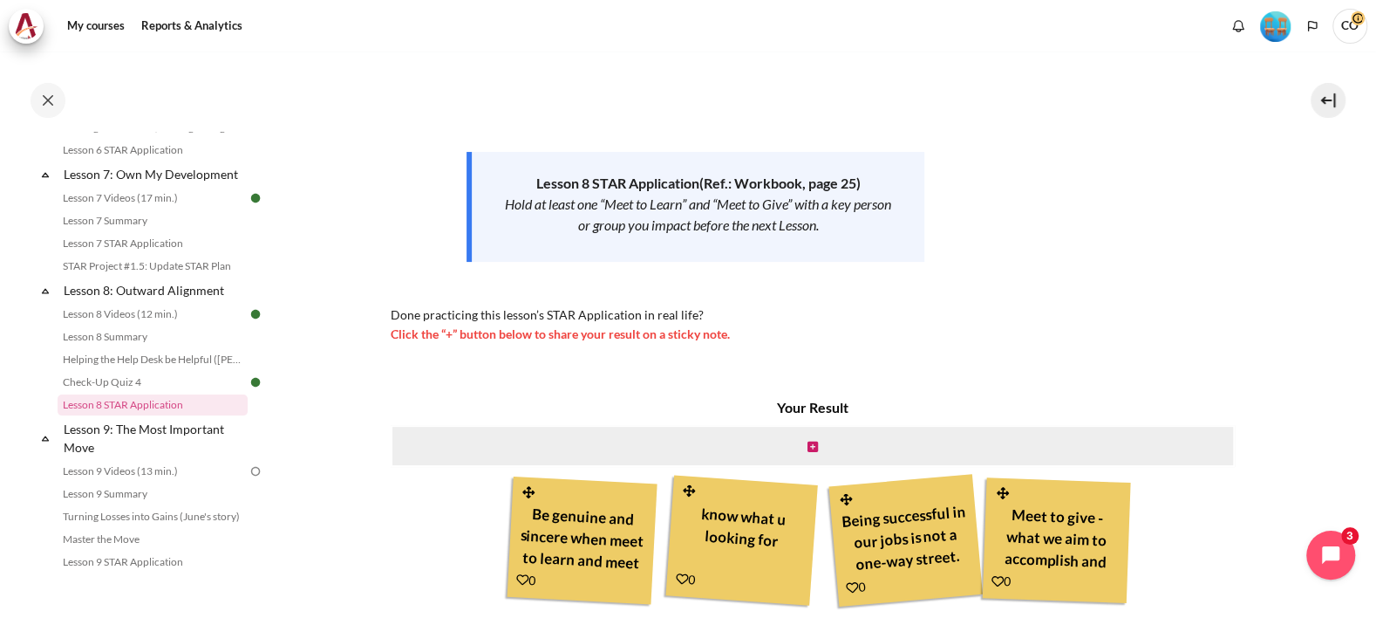
scroll to position [194, 0]
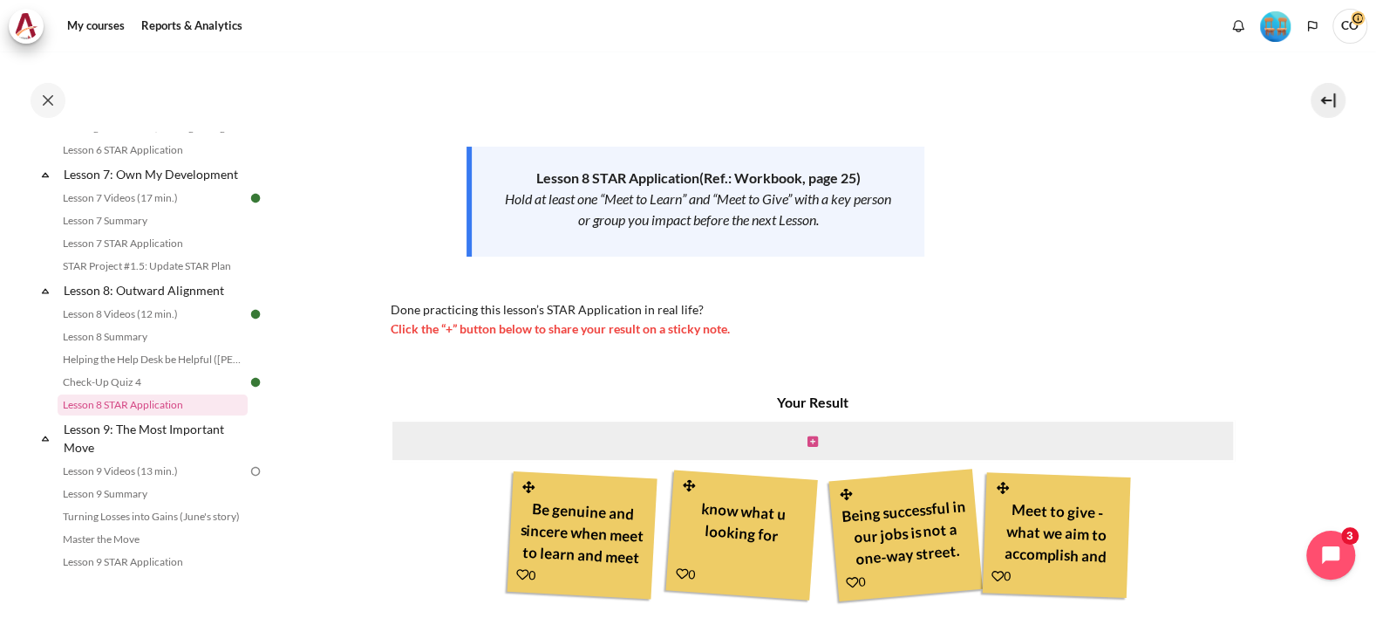
click at [809, 435] on icon "Content" at bounding box center [813, 441] width 10 height 12
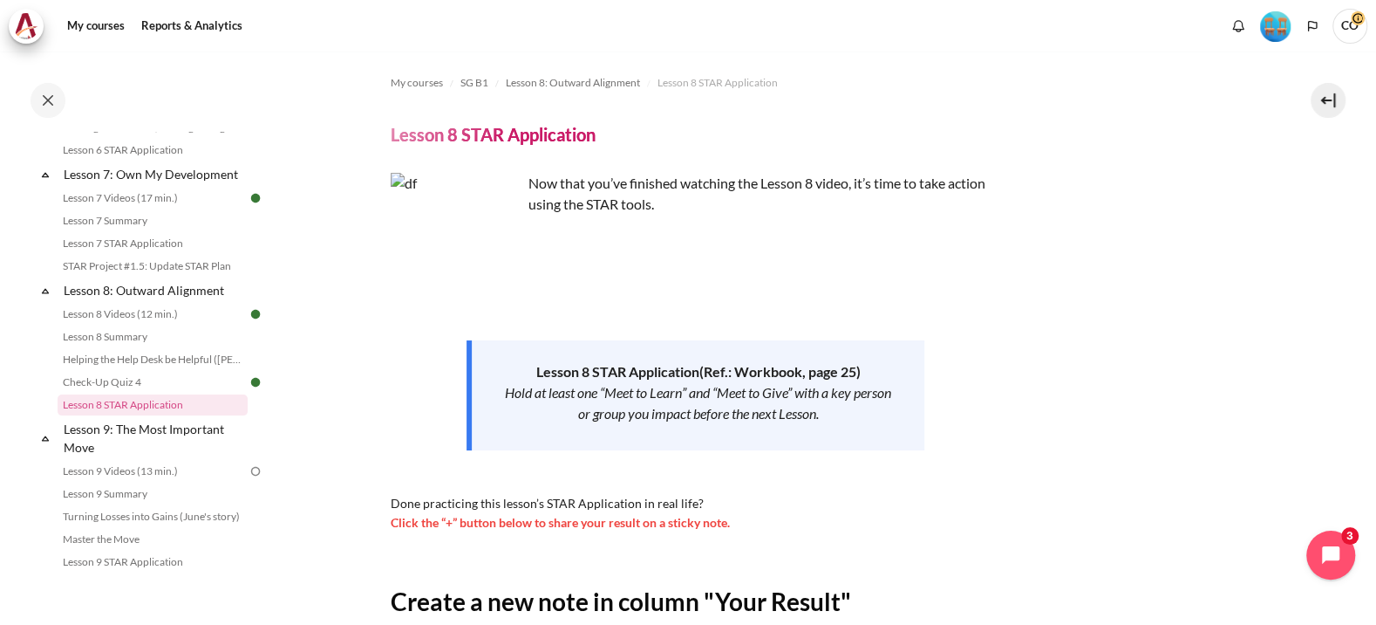
drag, startPoint x: 731, startPoint y: 563, endPoint x: 690, endPoint y: 560, distance: 41.1
type input "understand their challenges and work with them on improving the prodcutivity"
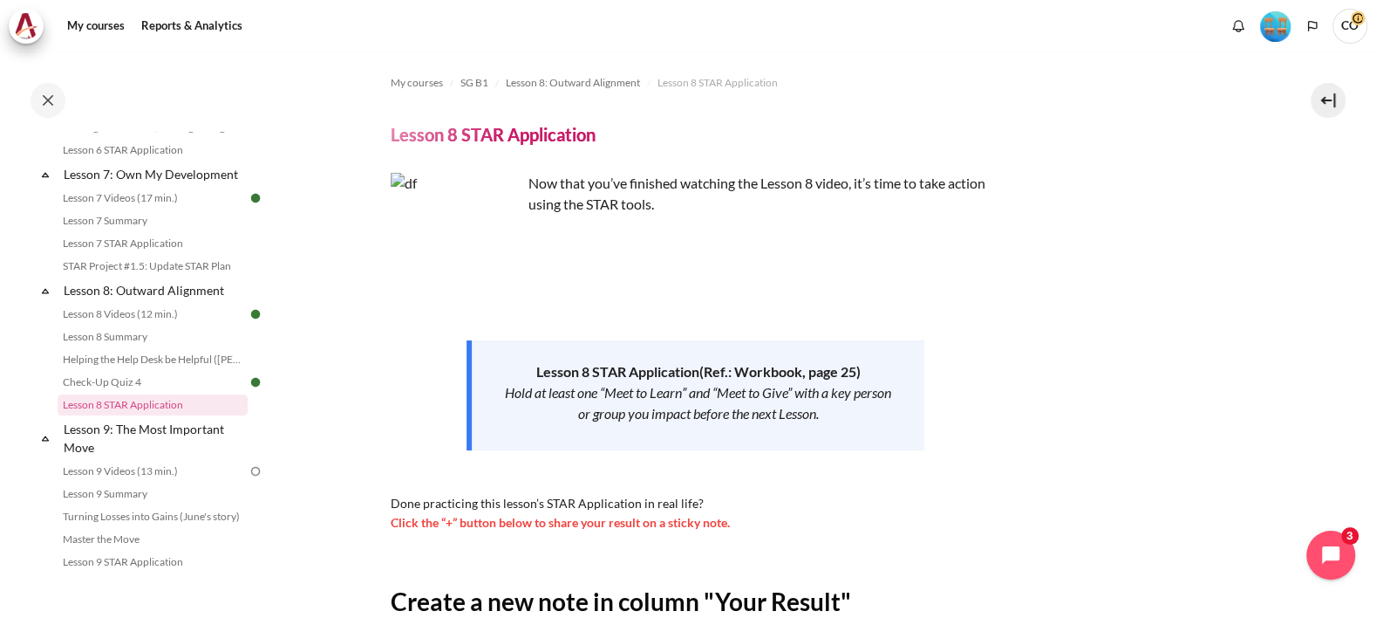
scroll to position [0, 0]
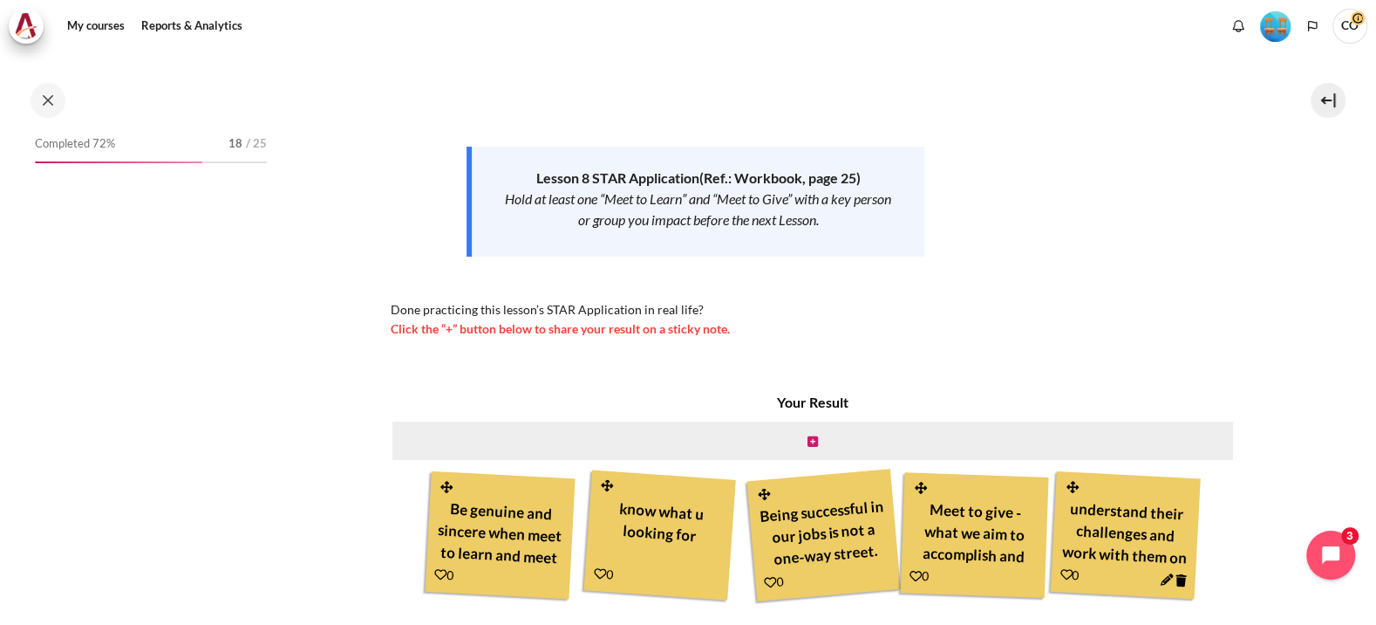
scroll to position [1170, 0]
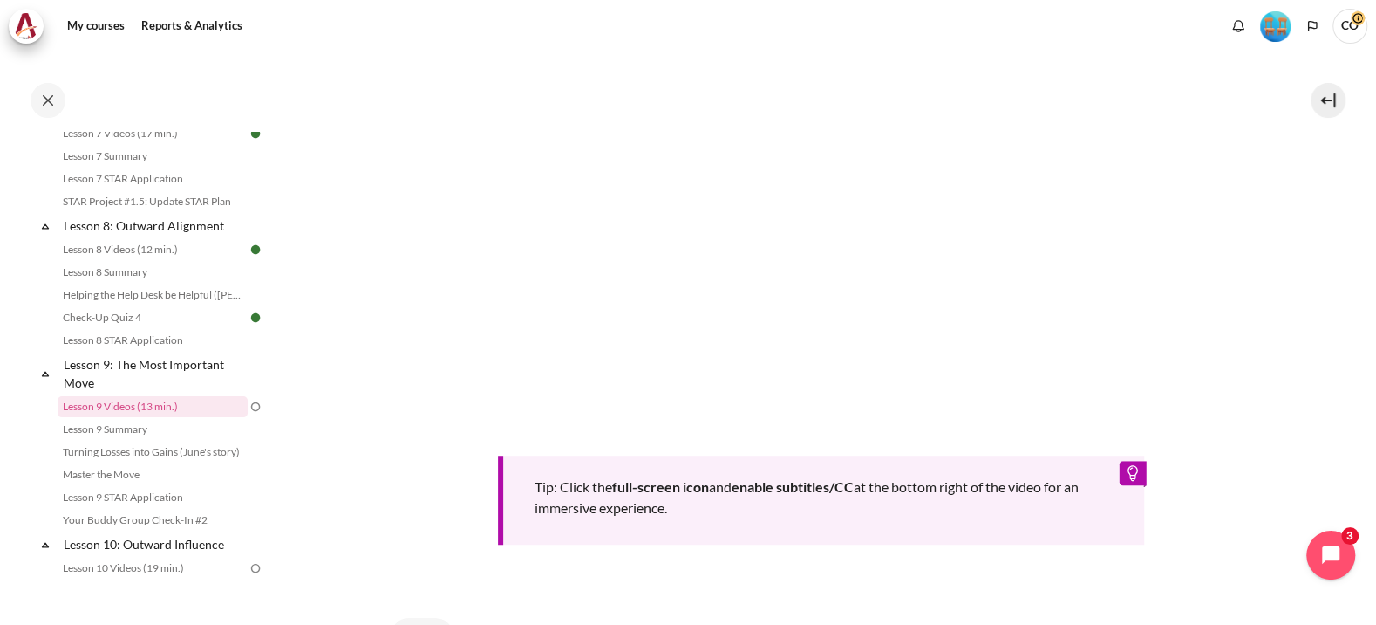
scroll to position [650, 0]
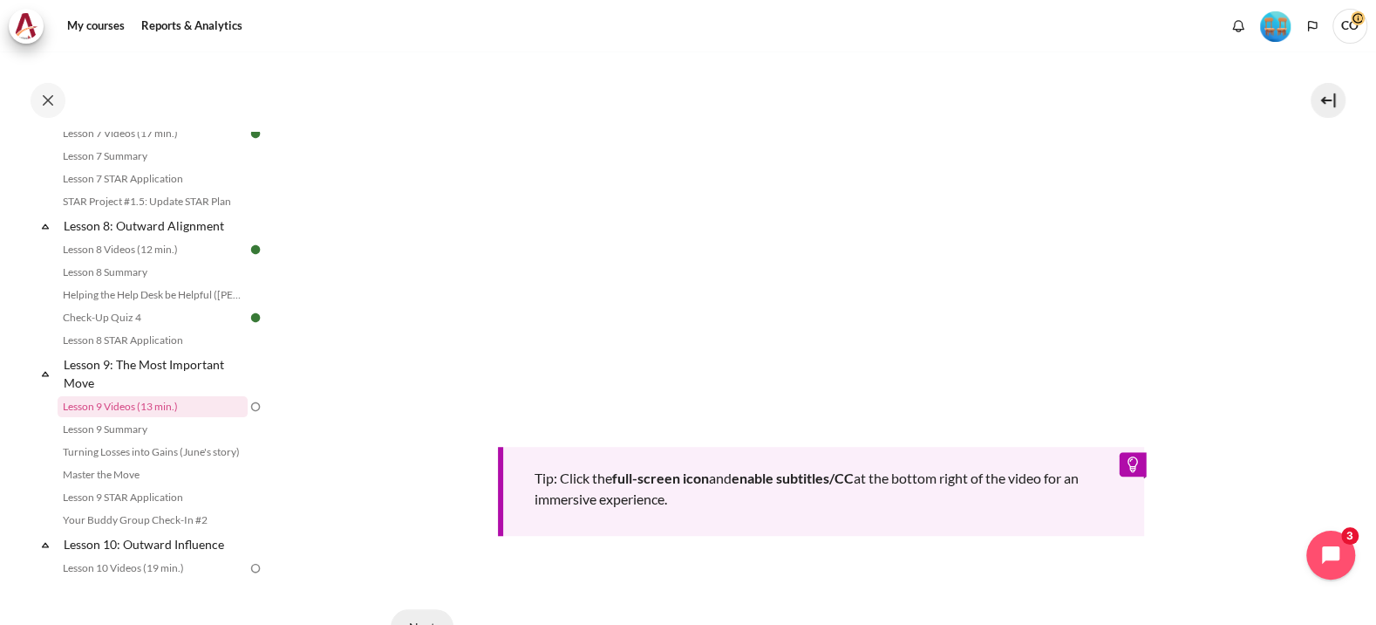
click at [414, 609] on button "Next" at bounding box center [422, 627] width 63 height 37
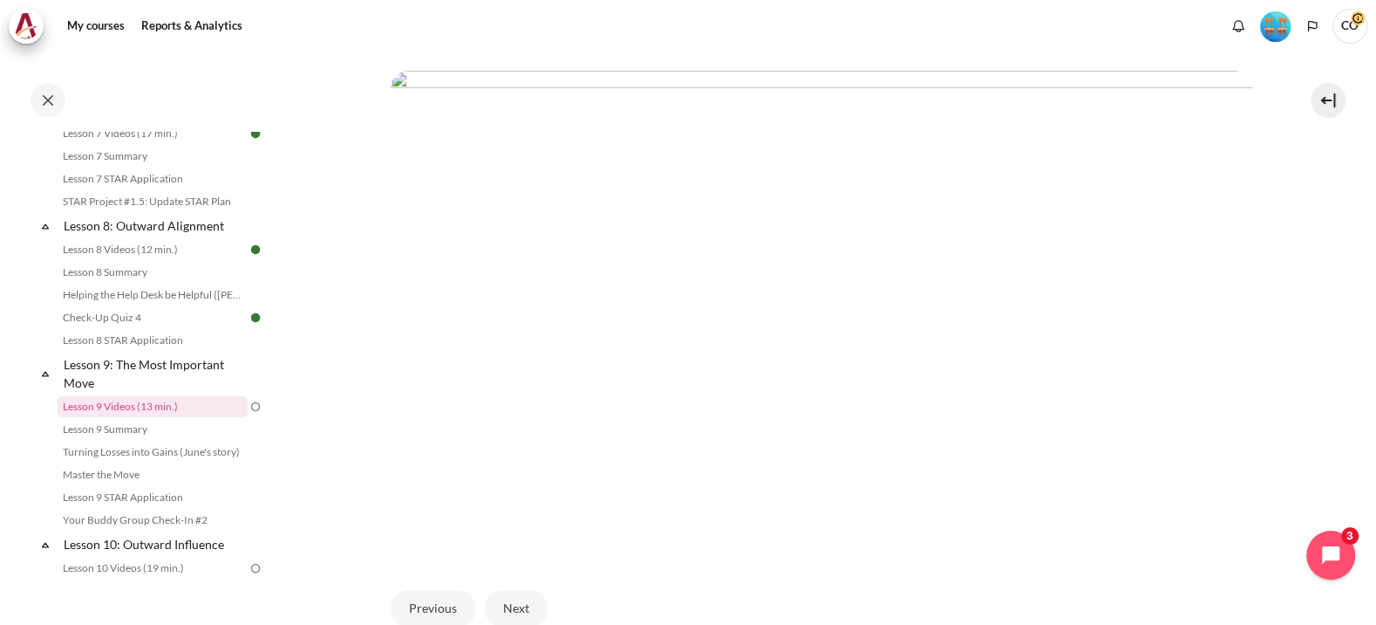
scroll to position [481, 0]
click at [485, 543] on button "Next" at bounding box center [516, 561] width 63 height 37
click at [489, 543] on button "Next" at bounding box center [516, 561] width 63 height 37
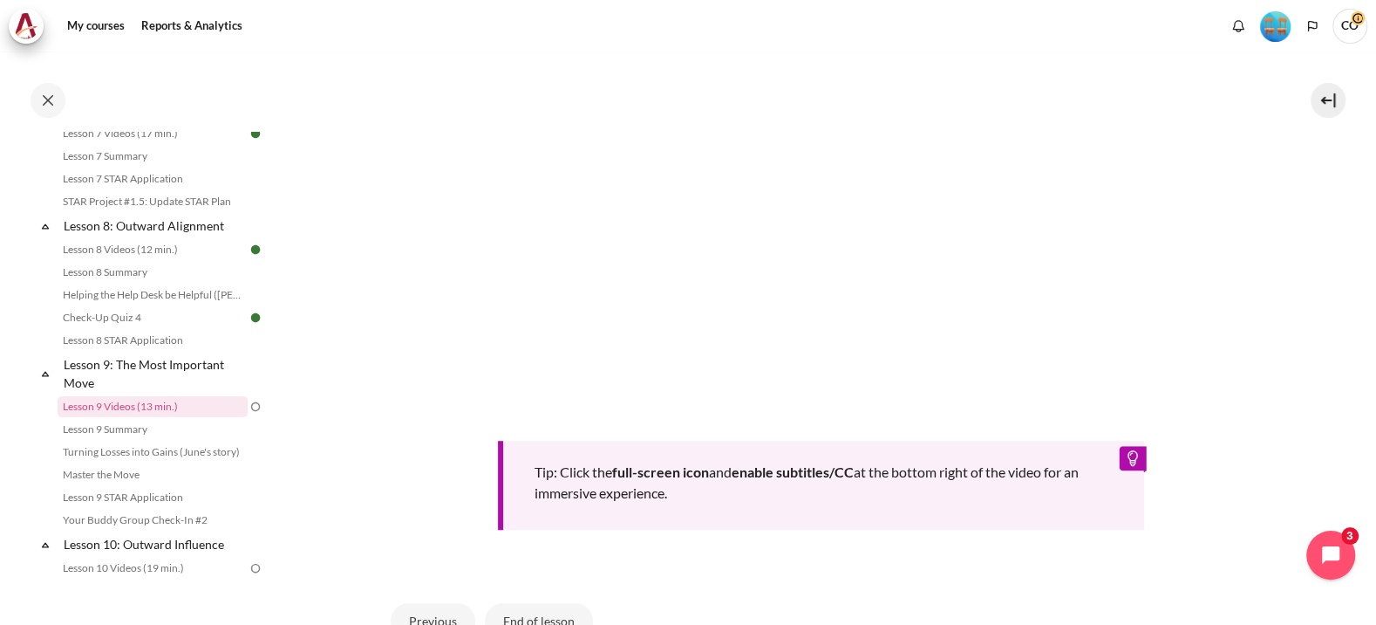
scroll to position [673, 0]
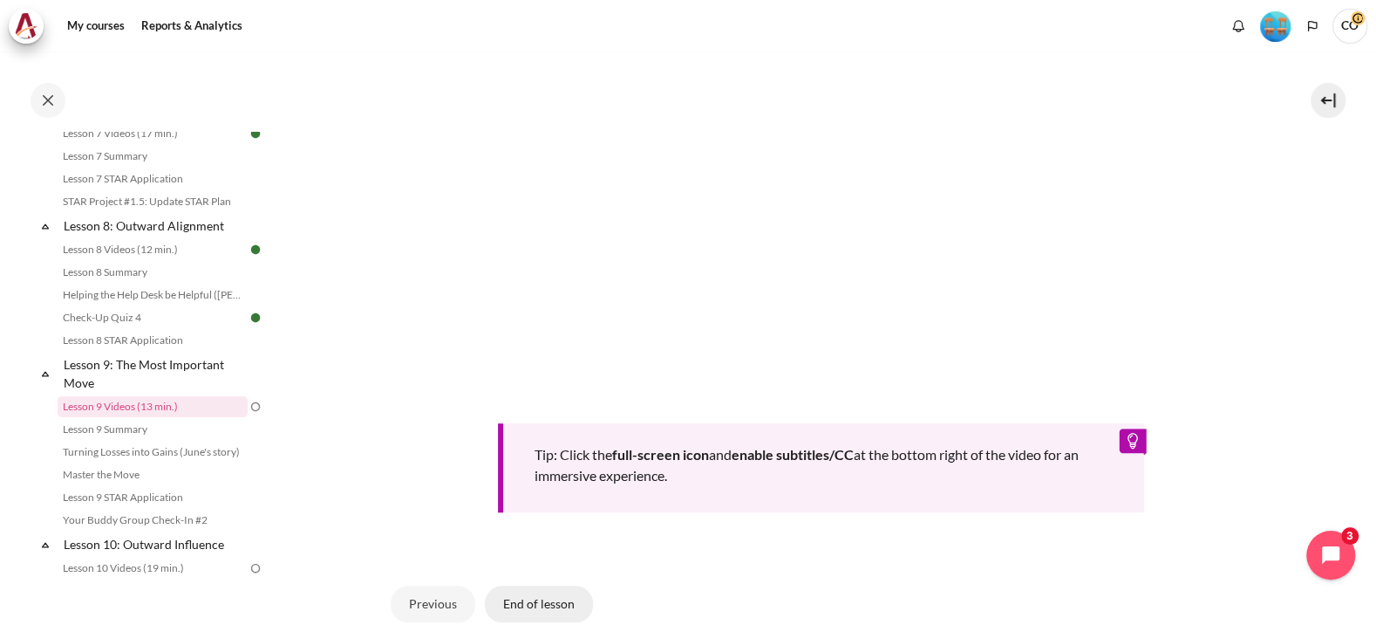
click at [504, 585] on button "End of lesson" at bounding box center [539, 603] width 108 height 37
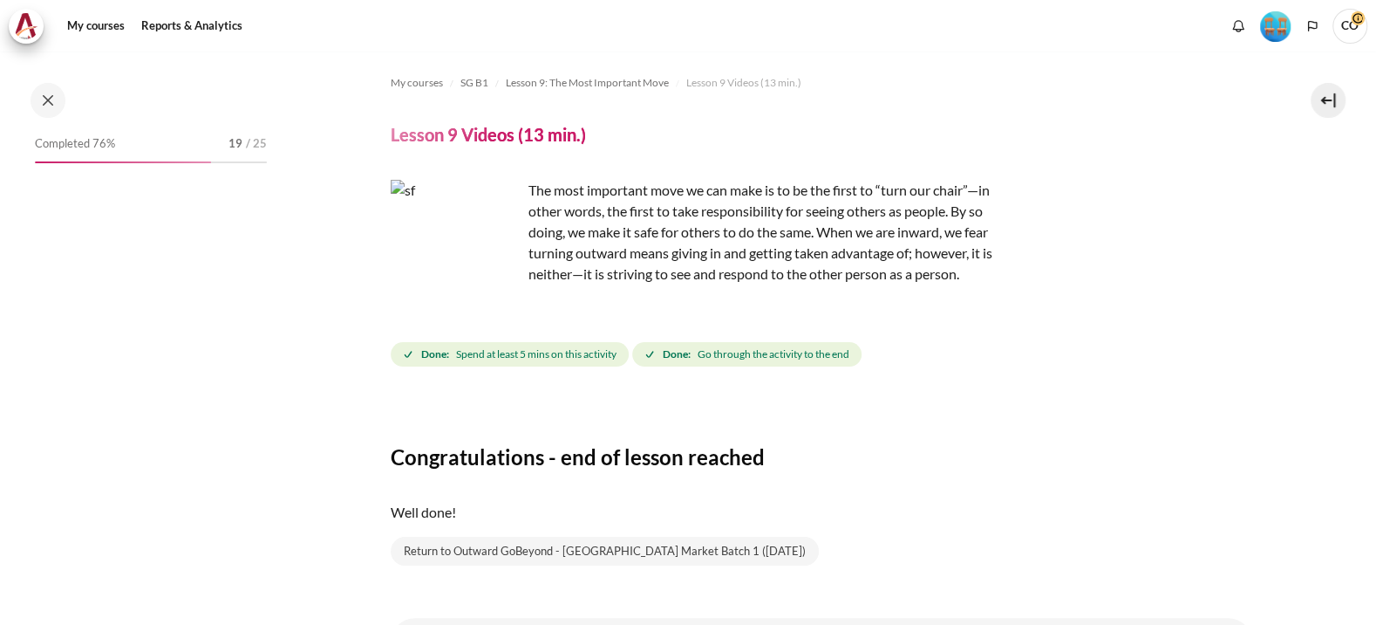
scroll to position [1234, 0]
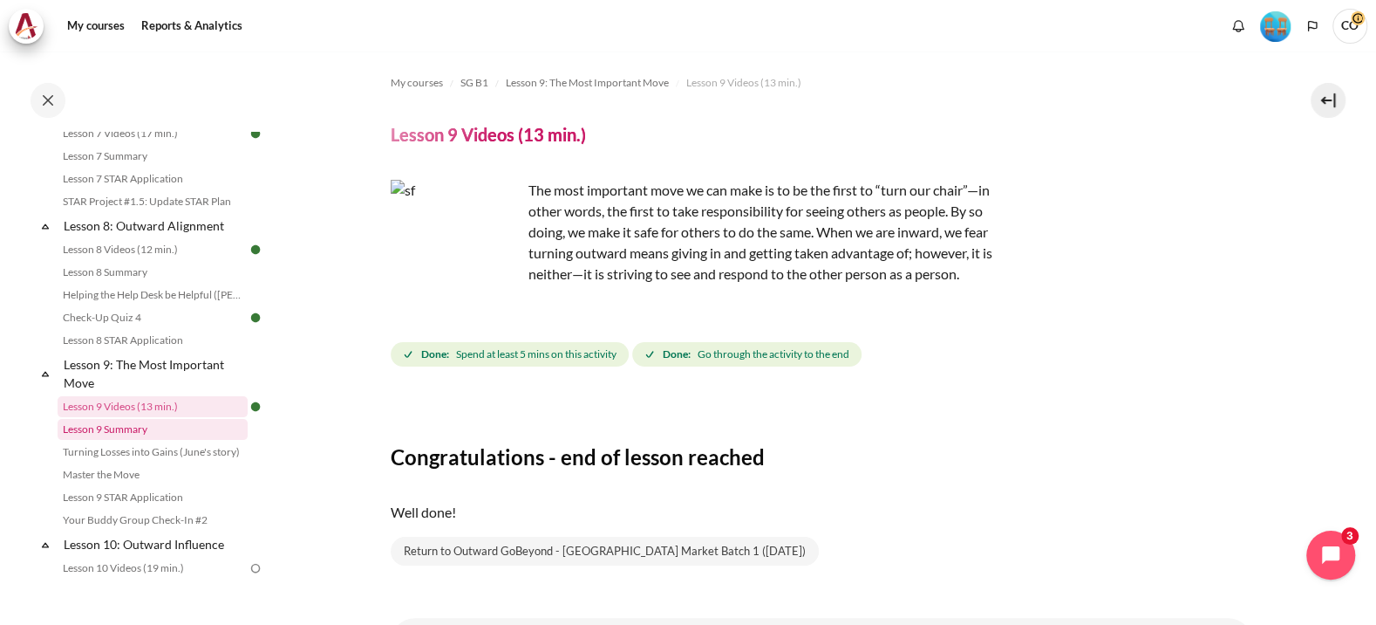
click at [175, 419] on link "Lesson 9 Summary" at bounding box center [153, 429] width 190 height 21
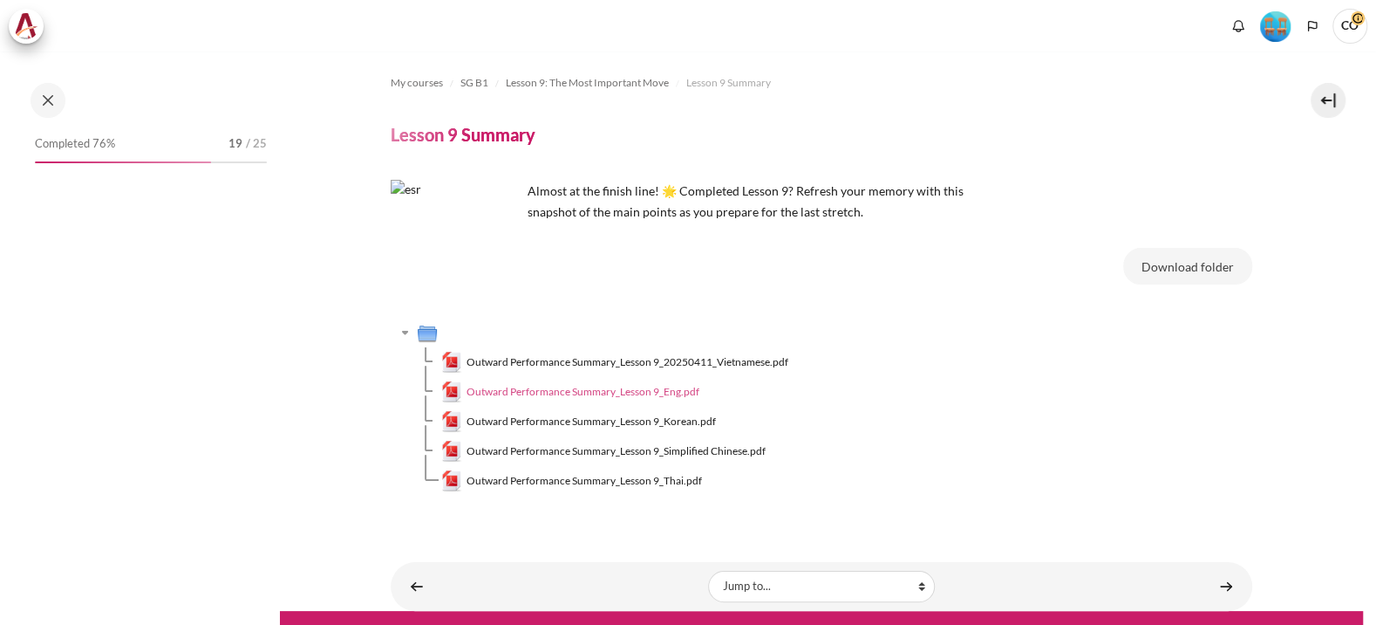
scroll to position [1256, 0]
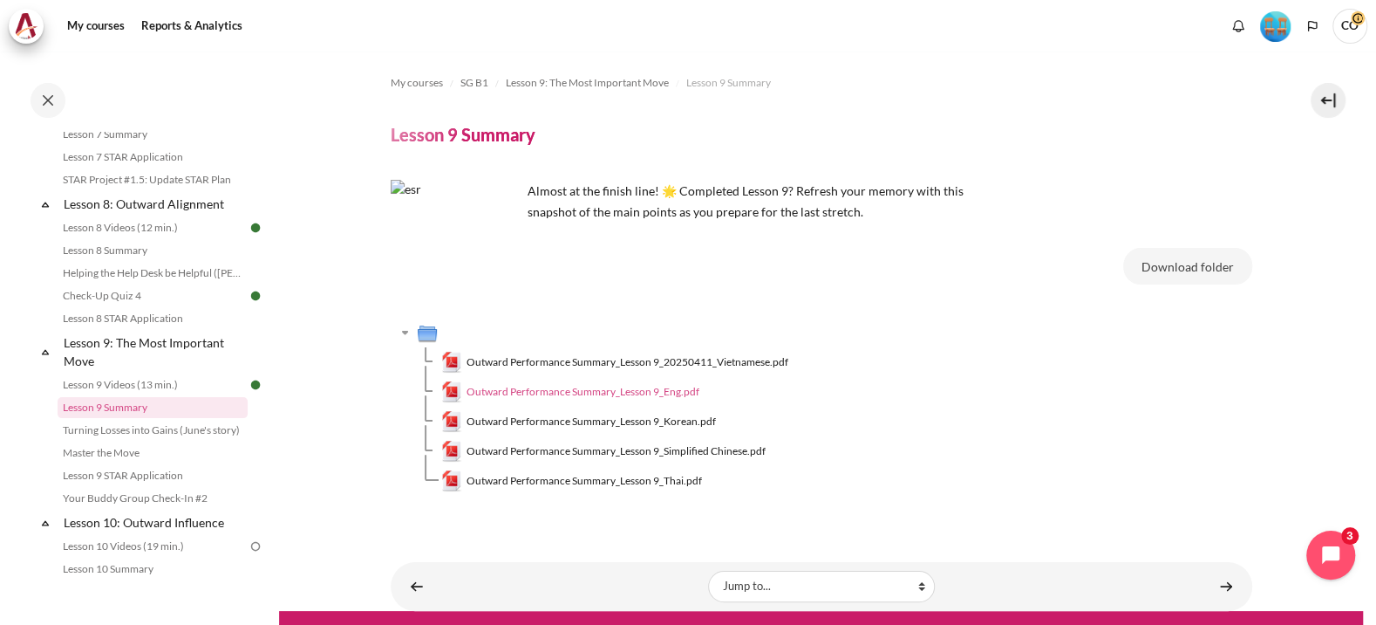
click at [593, 384] on span "Outward Performance Summary_Lesson 9_Eng.pdf" at bounding box center [583, 392] width 233 height 16
click at [126, 420] on link "Turning Losses into Gains (June's story)" at bounding box center [153, 430] width 190 height 21
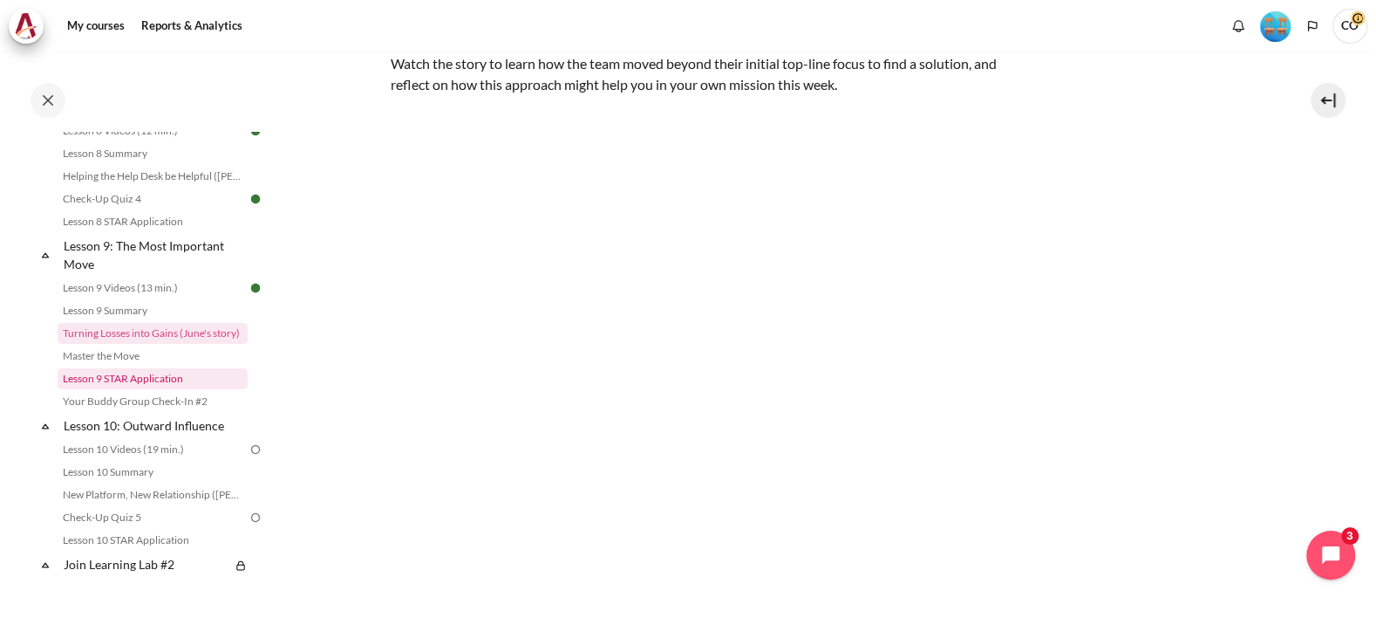
scroll to position [1387, 0]
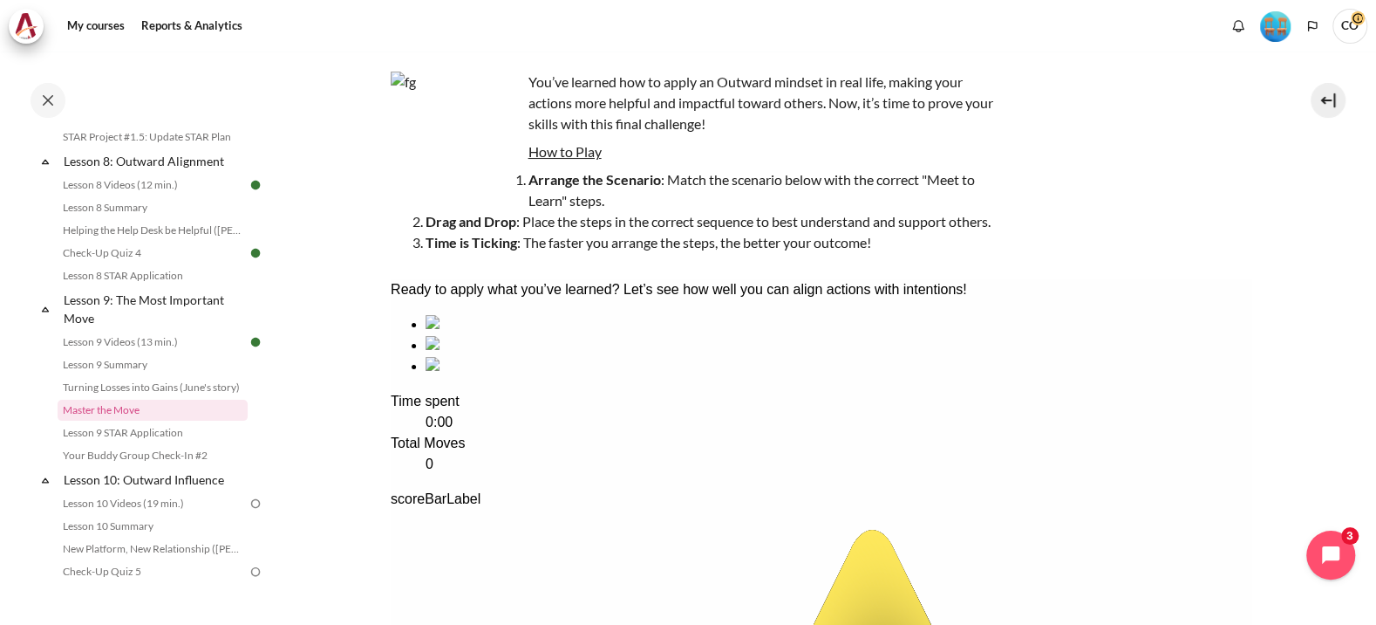
scroll to position [218, 0]
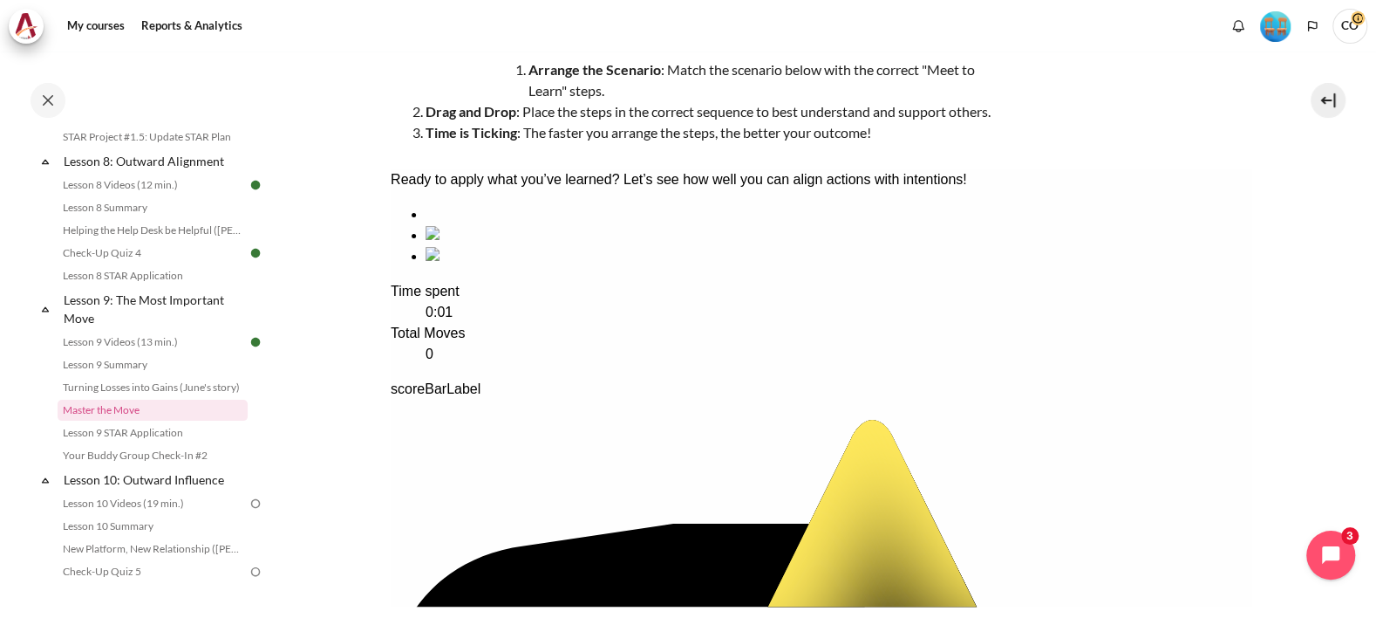
drag, startPoint x: 692, startPoint y: 332, endPoint x: 481, endPoint y: 343, distance: 211.3
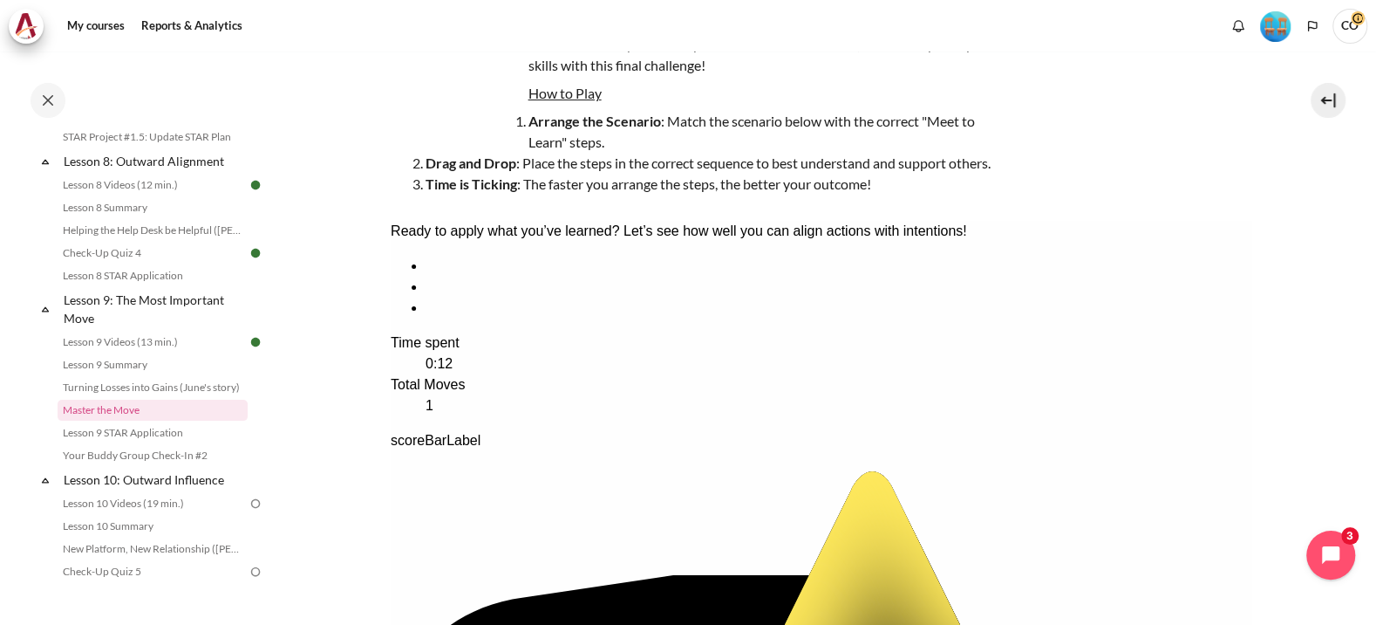
scroll to position [140, 0]
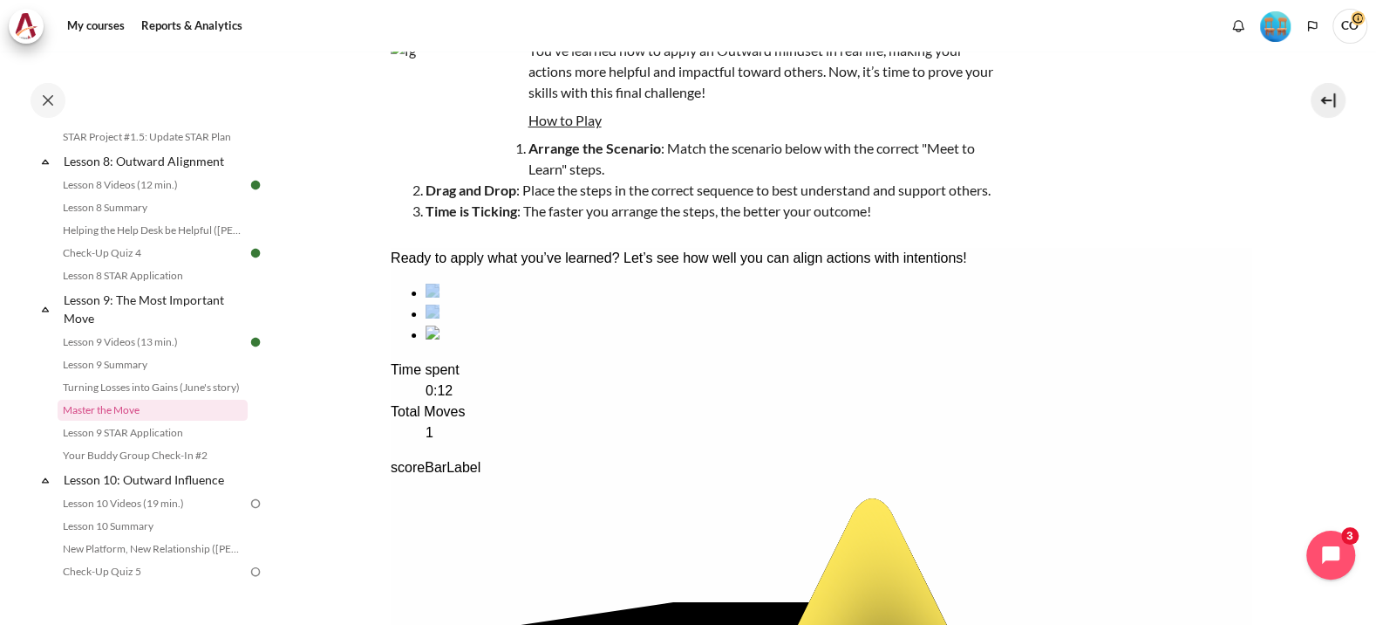
drag, startPoint x: 809, startPoint y: 445, endPoint x: 467, endPoint y: 443, distance: 342.8
click at [467, 345] on ul at bounding box center [821, 314] width 862 height 63
click at [1092, 345] on ul at bounding box center [821, 314] width 862 height 63
drag, startPoint x: 857, startPoint y: 390, endPoint x: 598, endPoint y: 392, distance: 258.2
click at [598, 345] on ul at bounding box center [821, 314] width 862 height 63
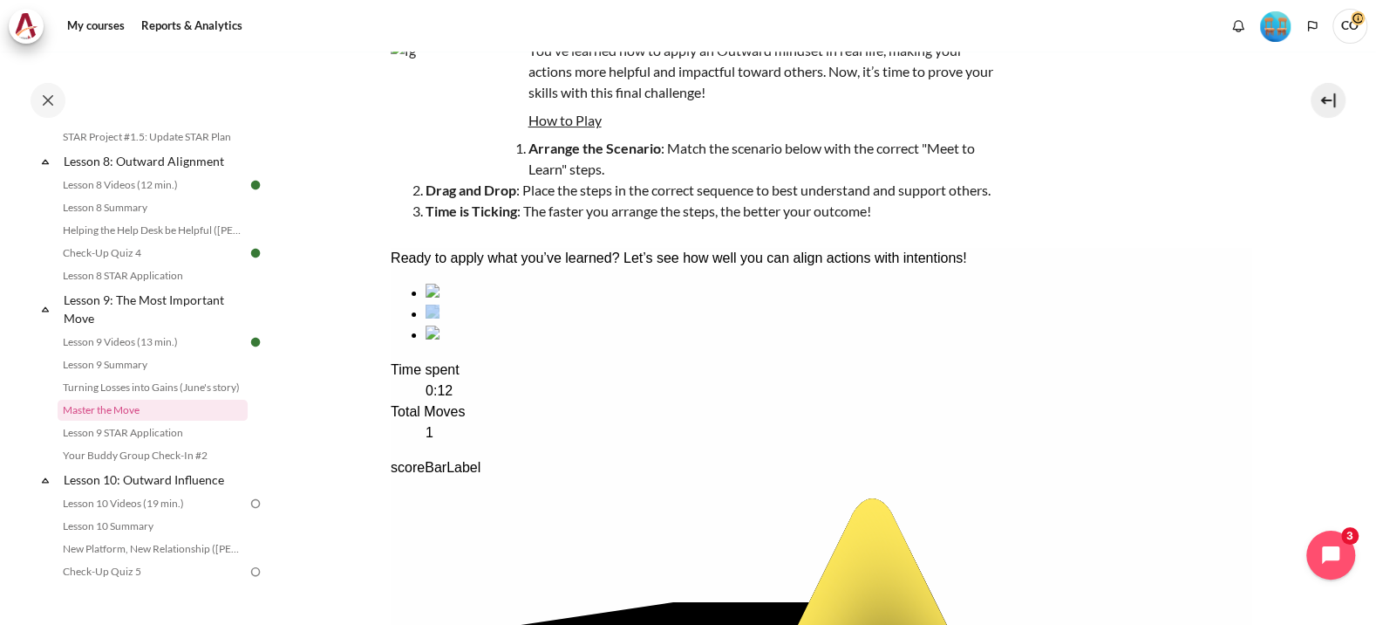
drag, startPoint x: 655, startPoint y: 389, endPoint x: 480, endPoint y: 382, distance: 175.5
drag, startPoint x: 790, startPoint y: 440, endPoint x: 618, endPoint y: 445, distance: 171.9
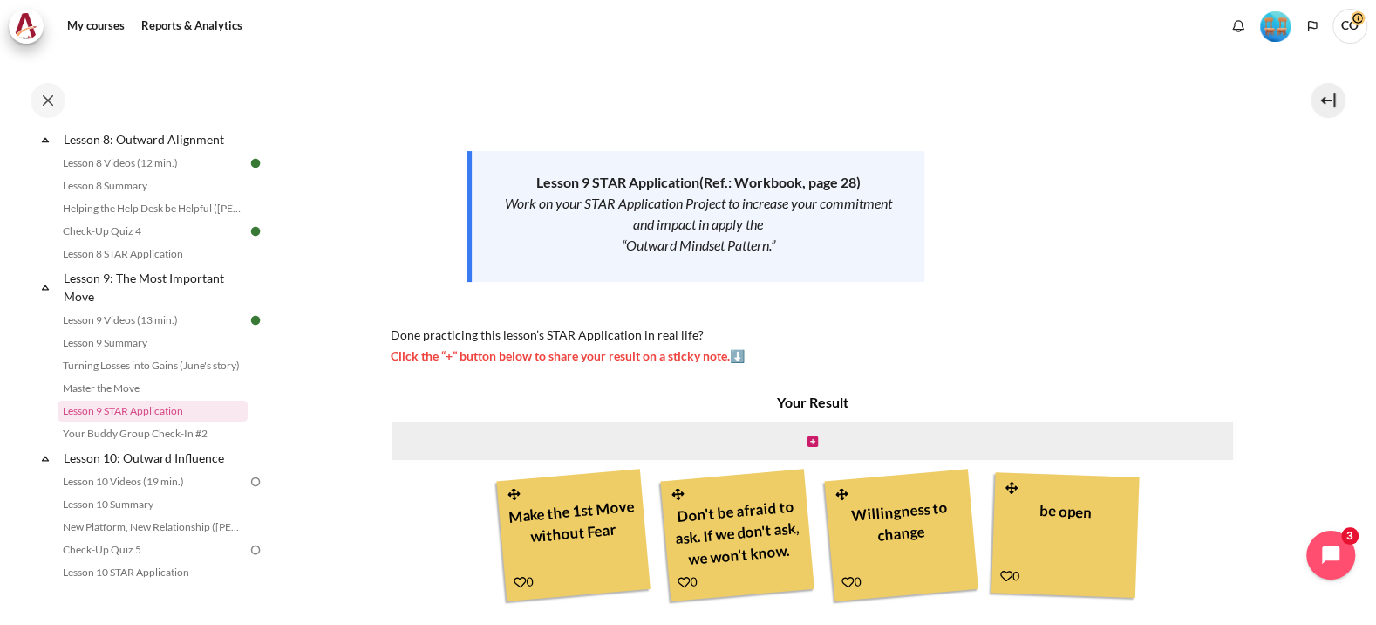
scroll to position [190, 0]
click at [808, 434] on icon "Content" at bounding box center [813, 440] width 10 height 12
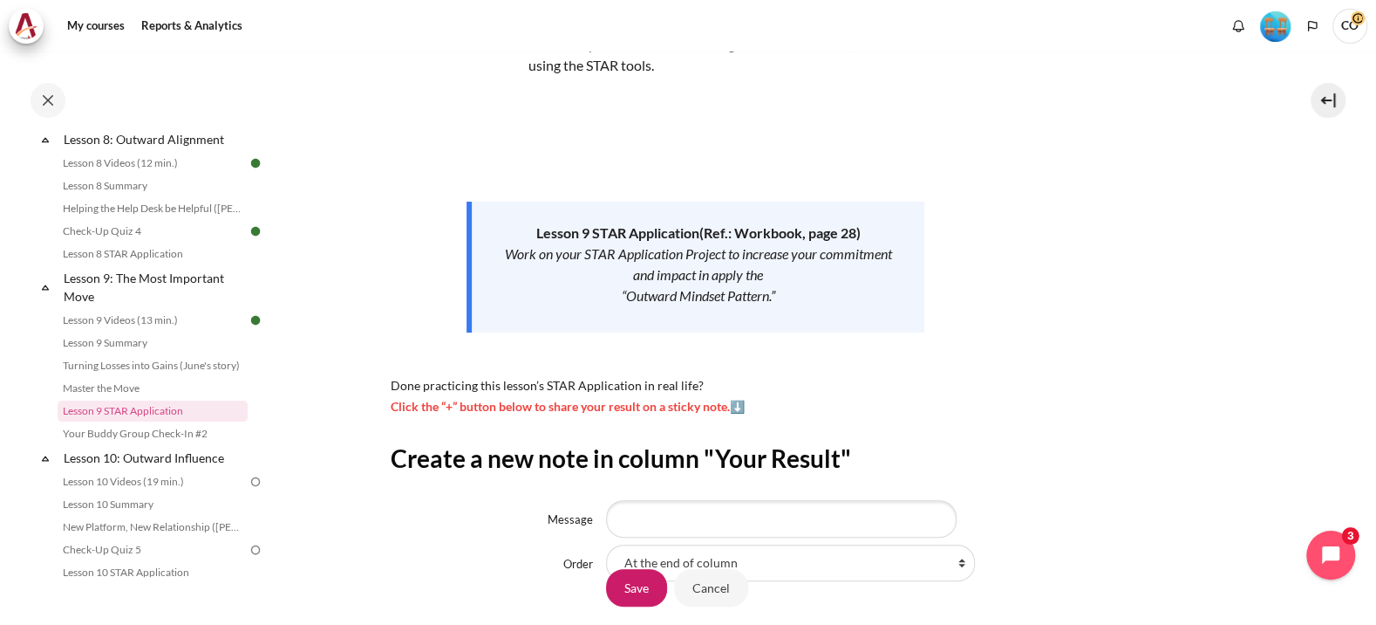
scroll to position [152, 0]
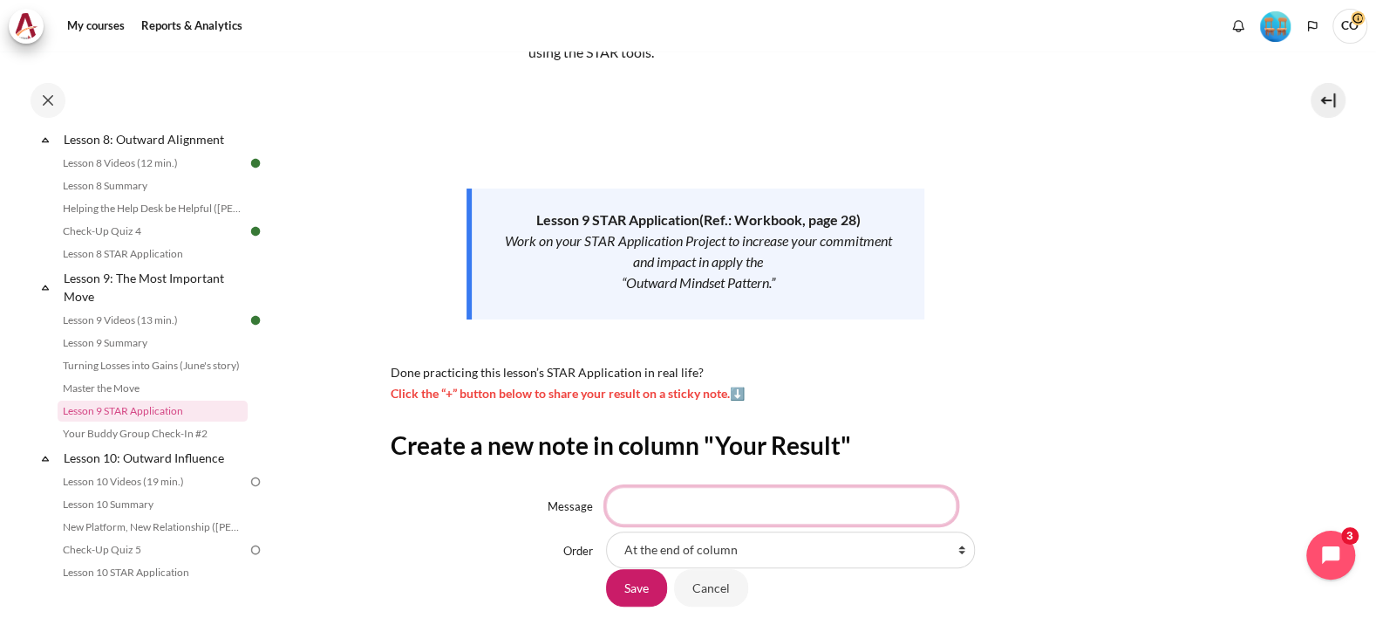
click at [717, 487] on input "Message" at bounding box center [781, 505] width 351 height 37
type input "don't let your ego come into your way"
click at [621, 569] on input "Save" at bounding box center [636, 587] width 61 height 37
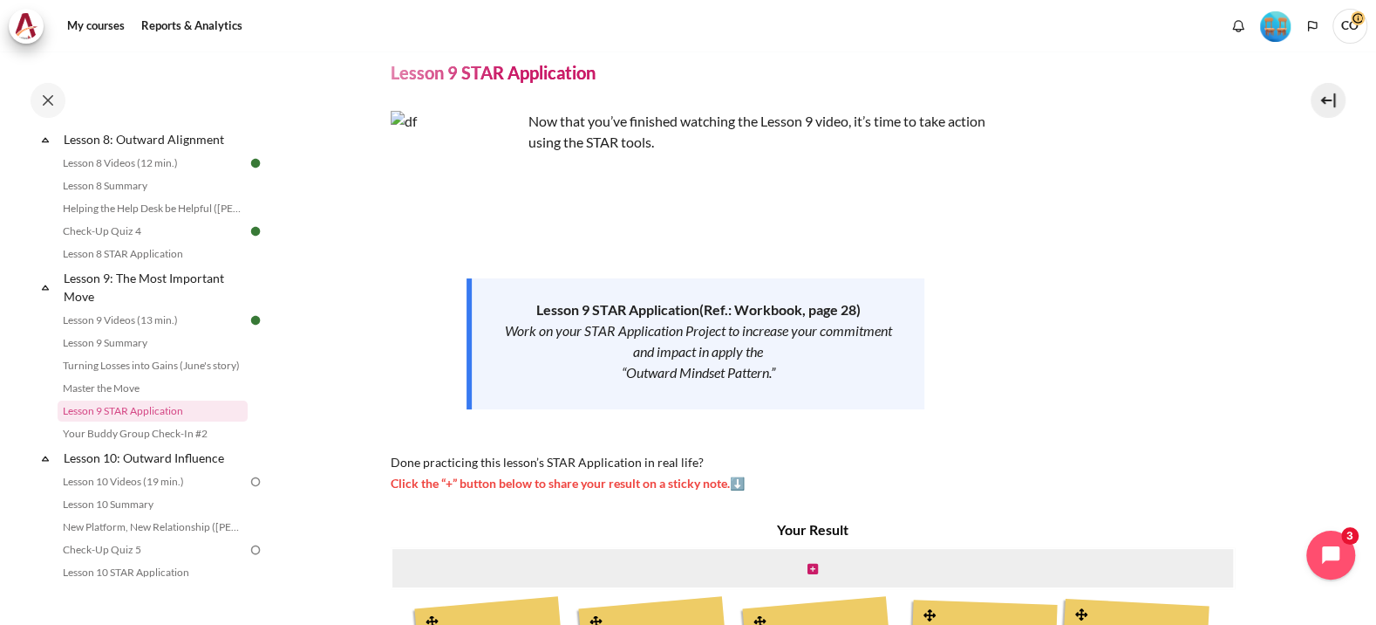
scroll to position [108, 0]
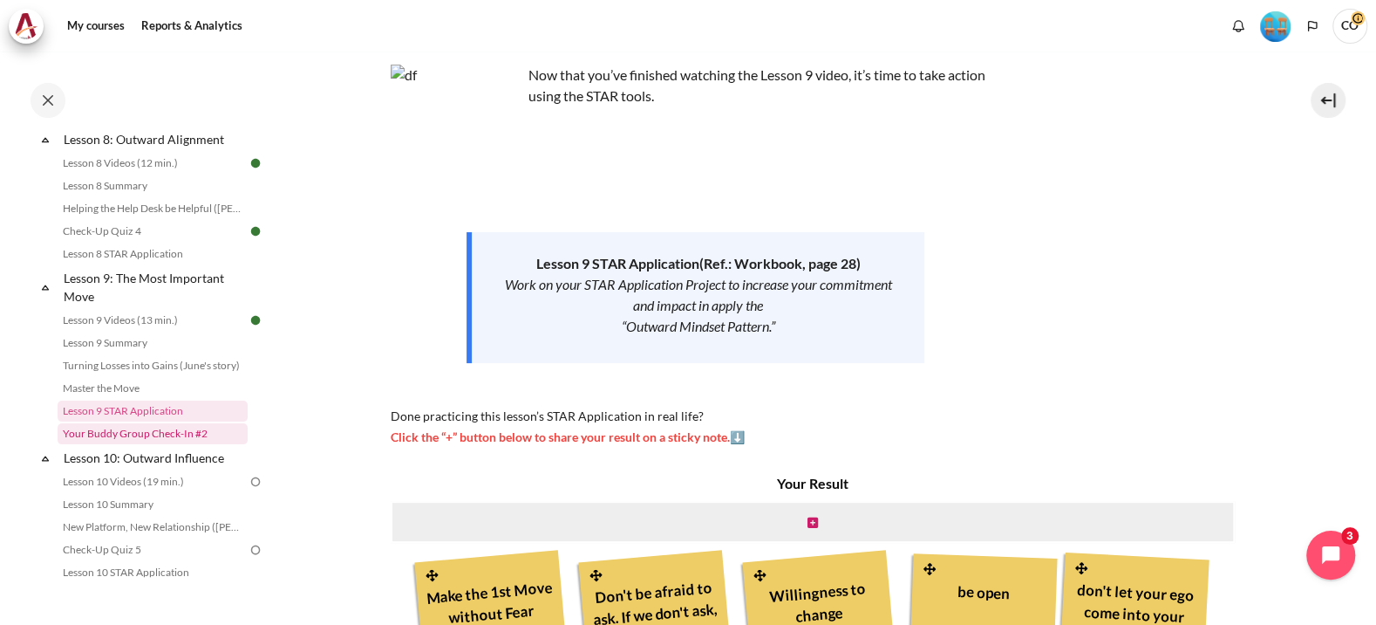
click at [178, 423] on link "Your Buddy Group Check-In #2" at bounding box center [153, 433] width 190 height 21
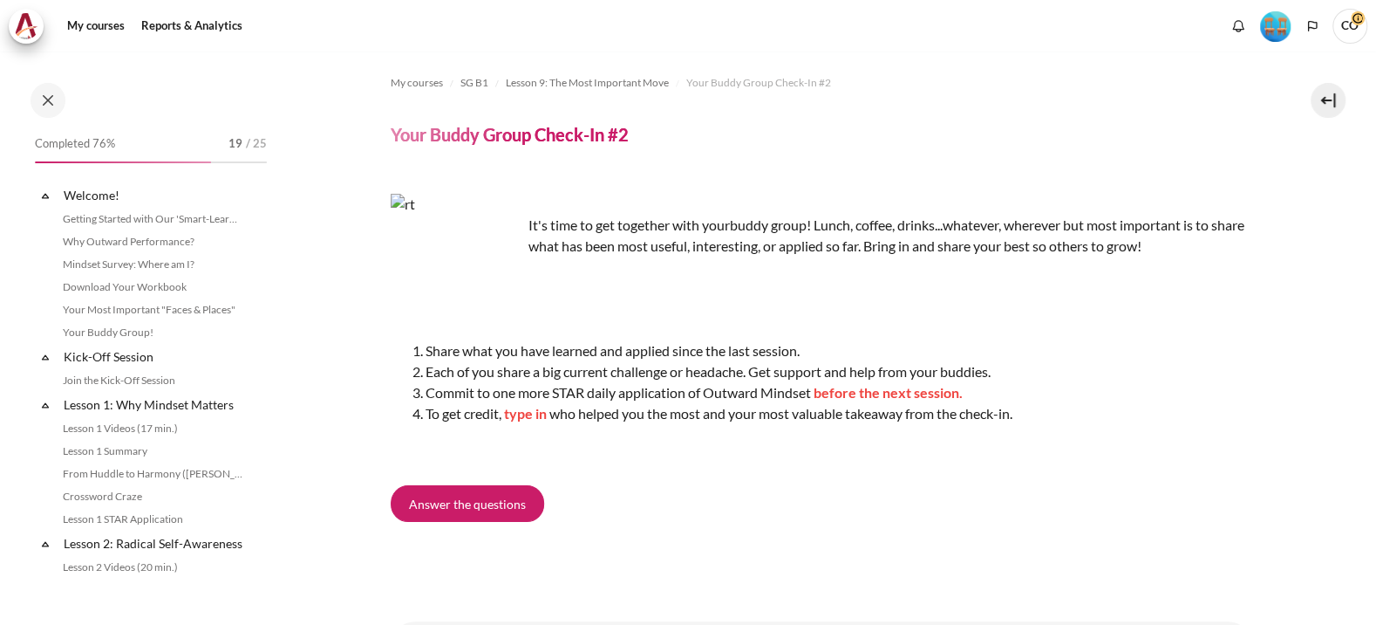
scroll to position [1341, 0]
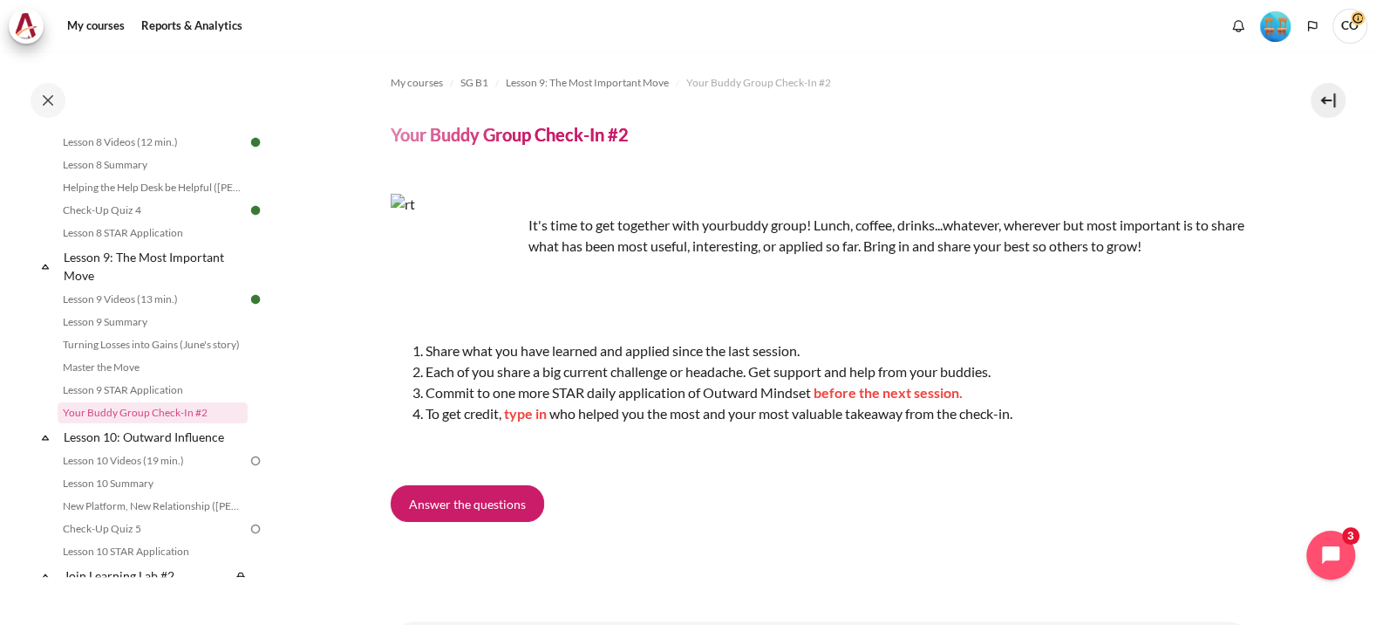
drag, startPoint x: 602, startPoint y: 291, endPoint x: 717, endPoint y: 304, distance: 115.8
click at [717, 340] on li "Share what you have learned and applied since the last session." at bounding box center [839, 350] width 827 height 21
click at [427, 485] on link "Answer the questions" at bounding box center [468, 503] width 154 height 37
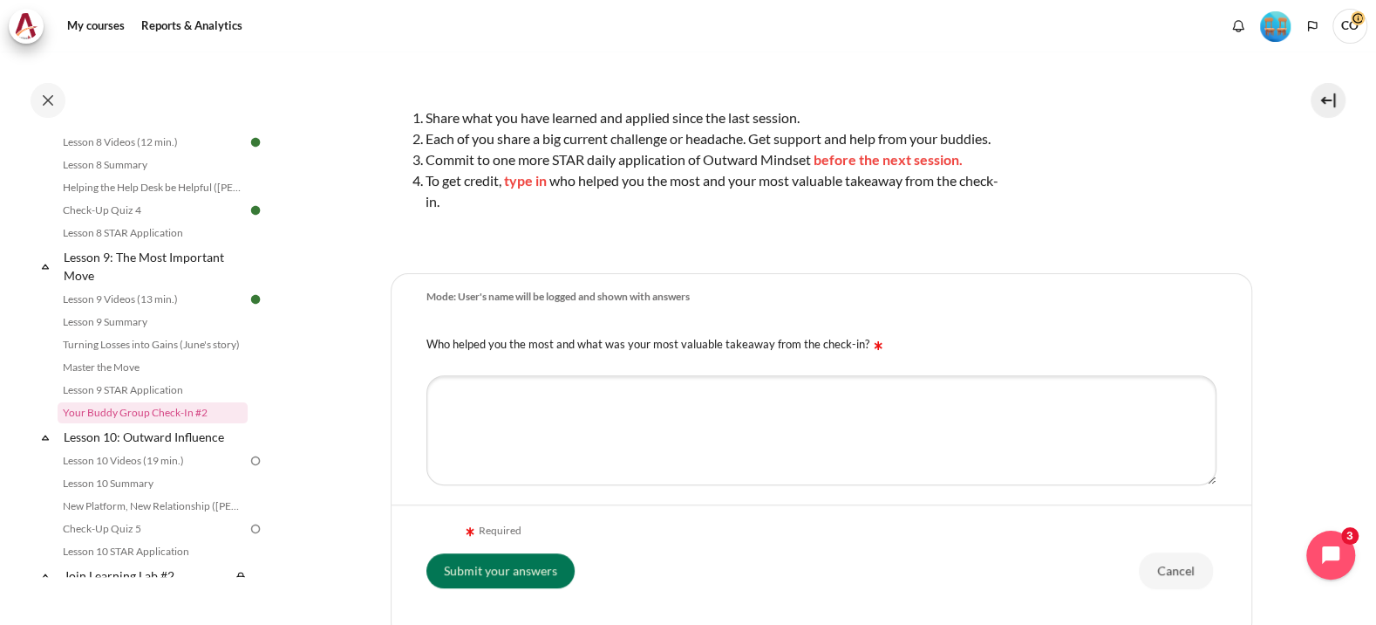
scroll to position [131, 0]
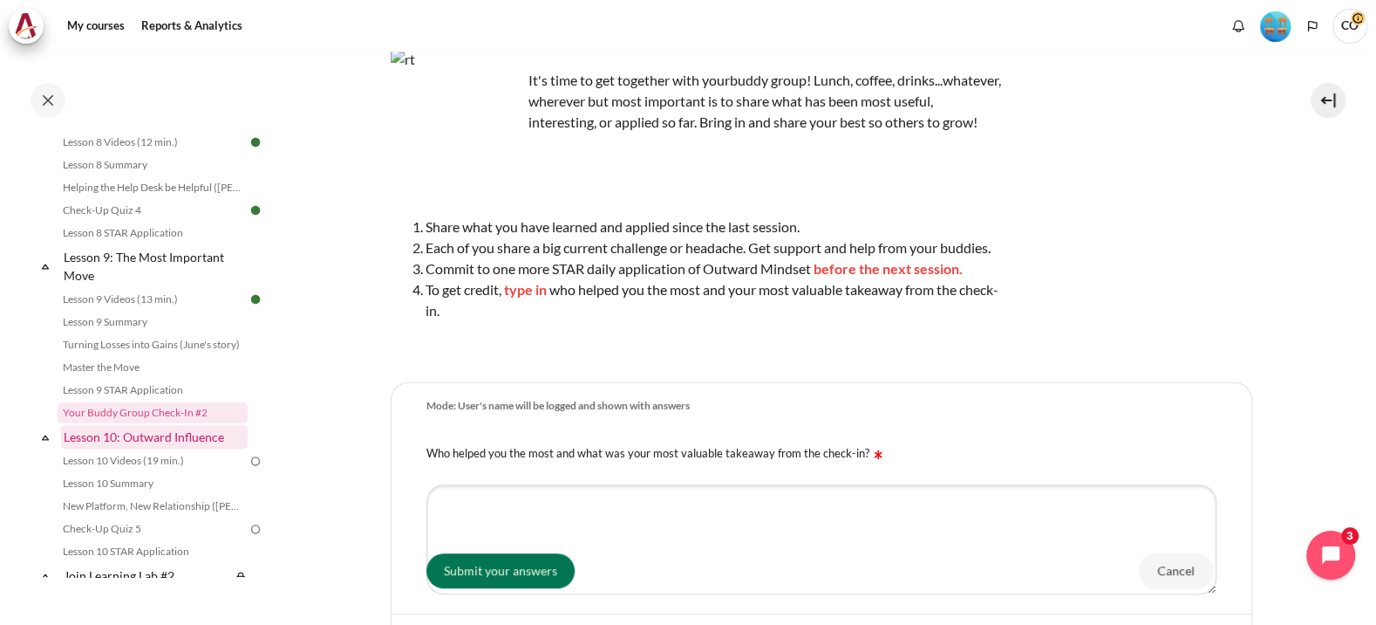
click at [166, 425] on link "Lesson 10: Outward Influence" at bounding box center [154, 437] width 187 height 24
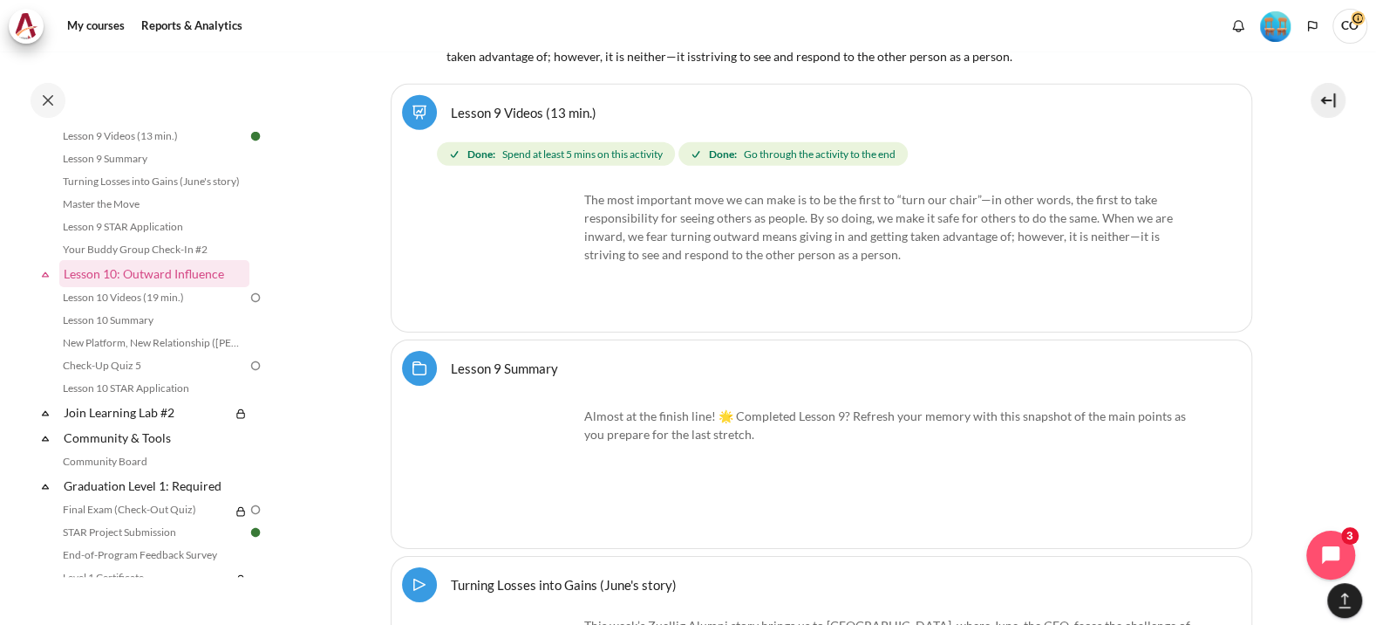
scroll to position [16866, 0]
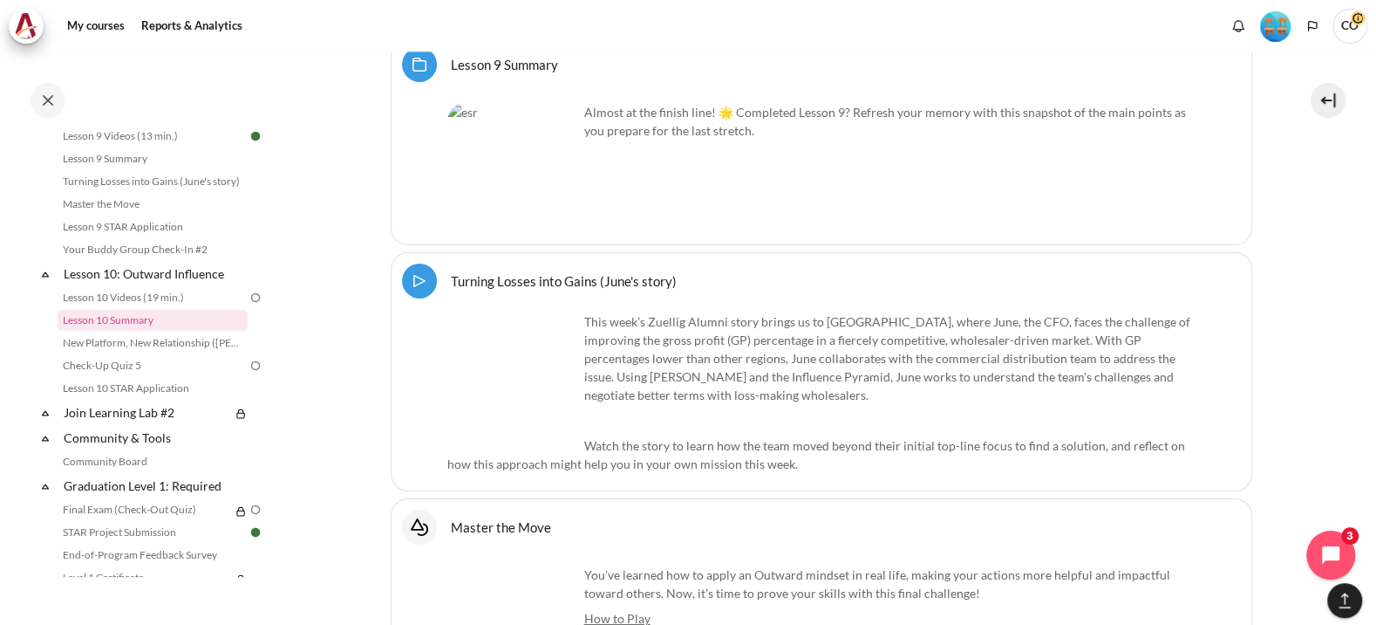
scroll to position [16648, 0]
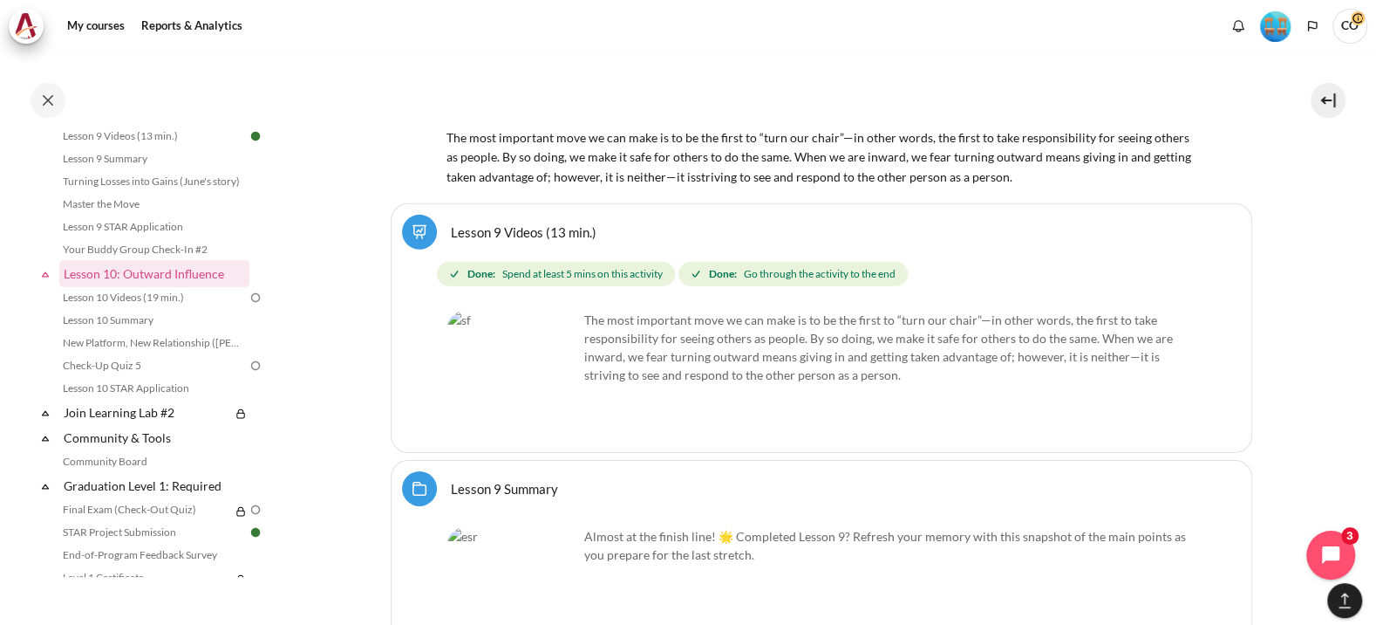
scroll to position [16757, 0]
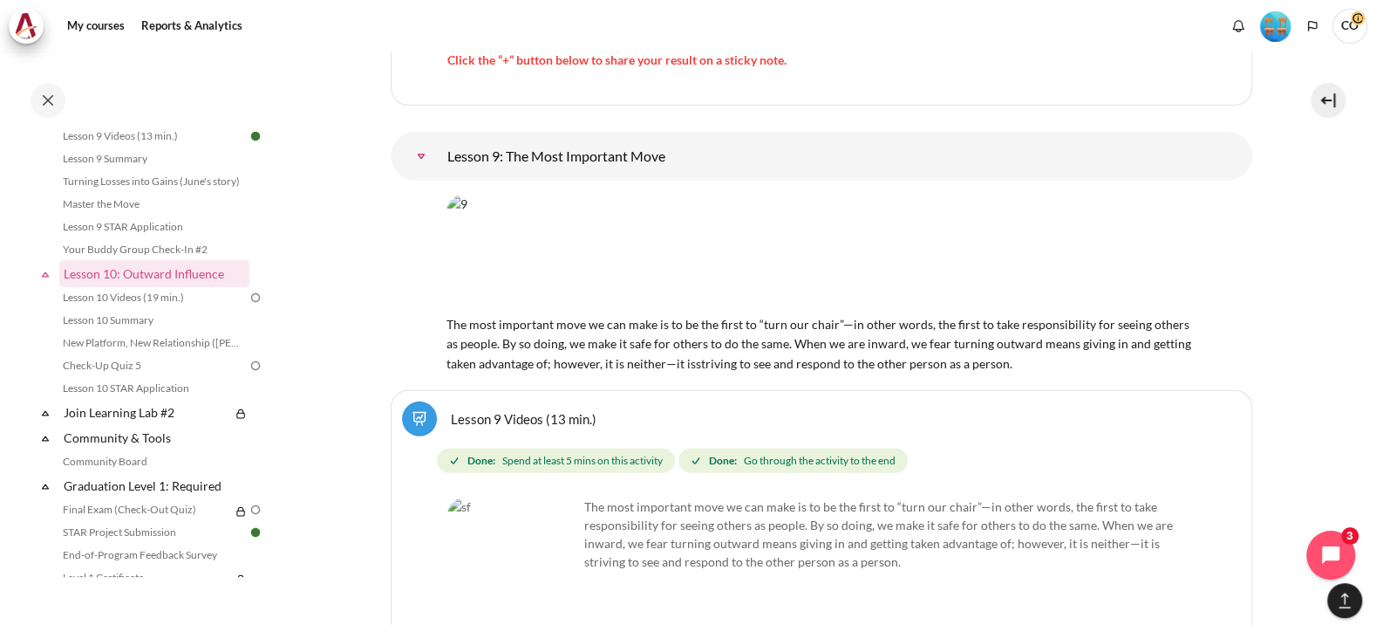
scroll to position [16648, 0]
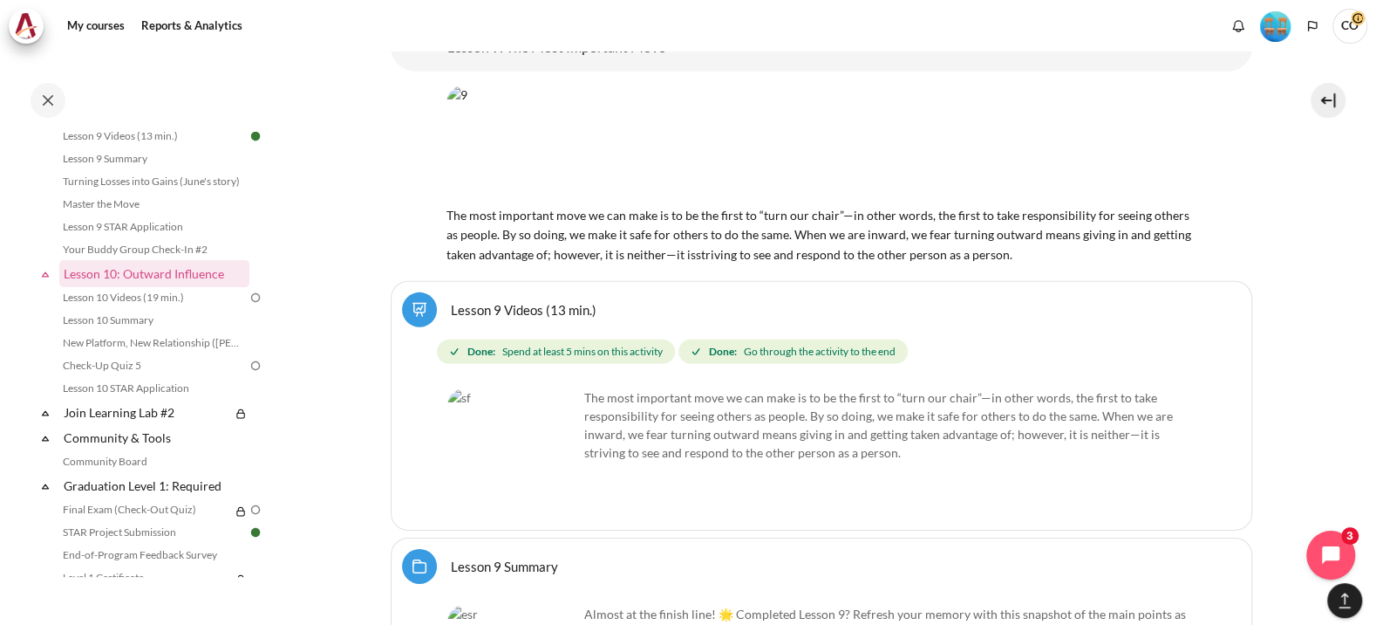
click at [133, 287] on link "Lesson 10 Videos (19 min.)" at bounding box center [153, 297] width 190 height 21
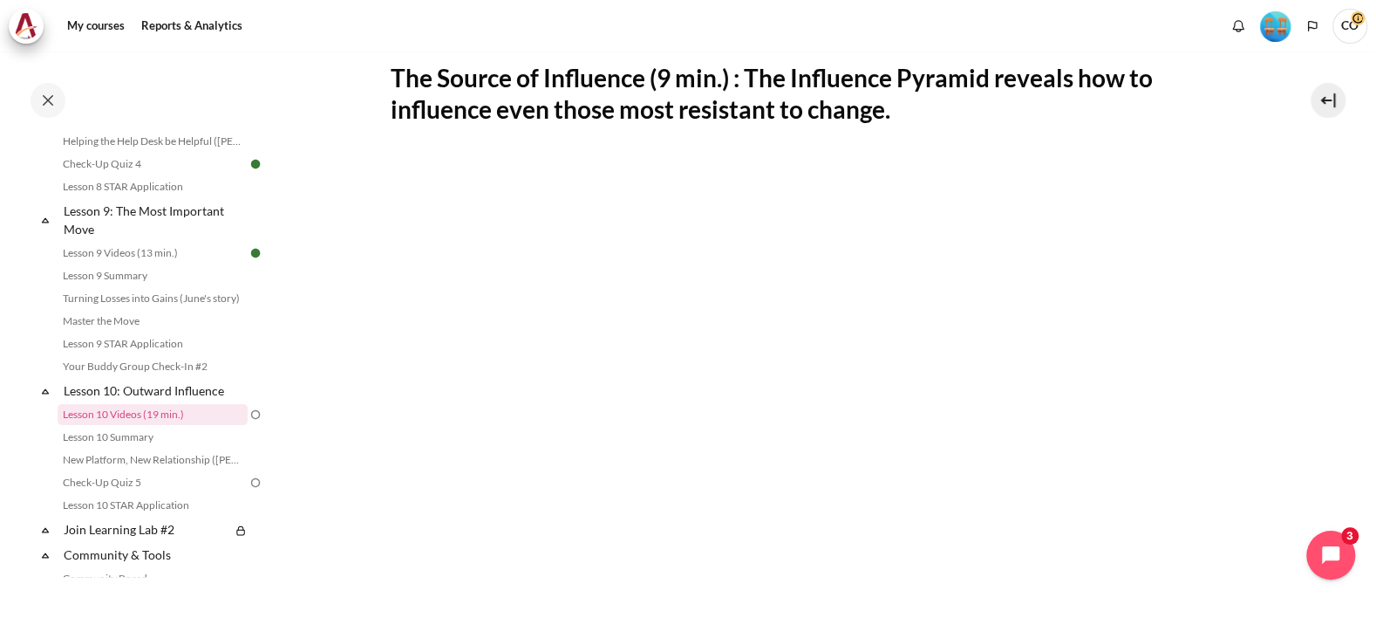
scroll to position [327, 0]
